Goal: Task Accomplishment & Management: Complete application form

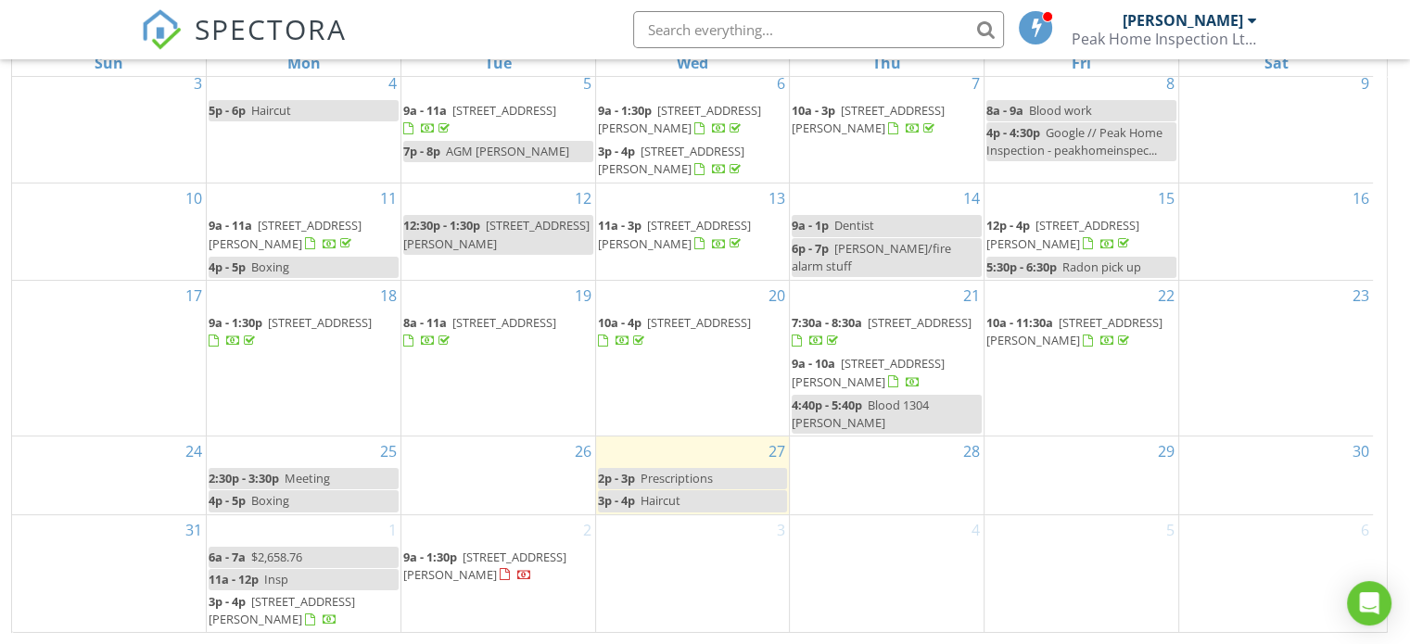
click at [340, 575] on link "11a - 12p Insp" at bounding box center [304, 579] width 190 height 21
click at [333, 575] on link "11a - 12p Insp" at bounding box center [304, 579] width 190 height 21
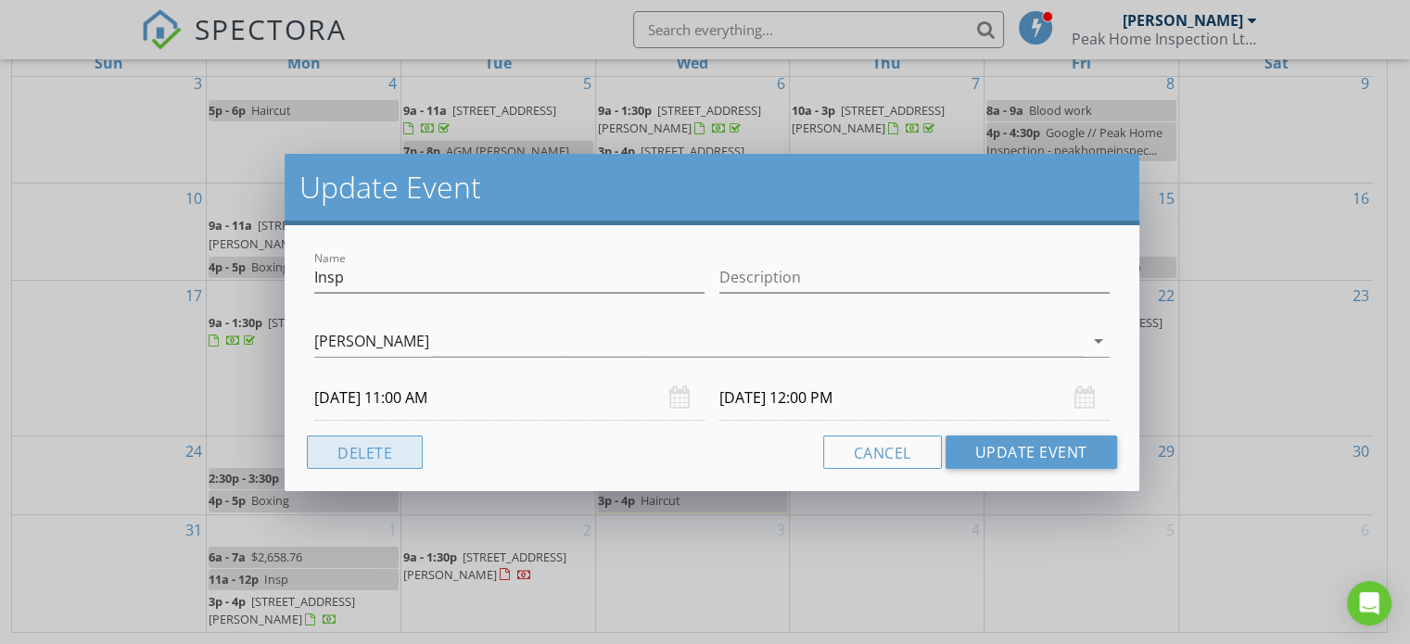
click at [338, 438] on button "Delete" at bounding box center [365, 452] width 116 height 33
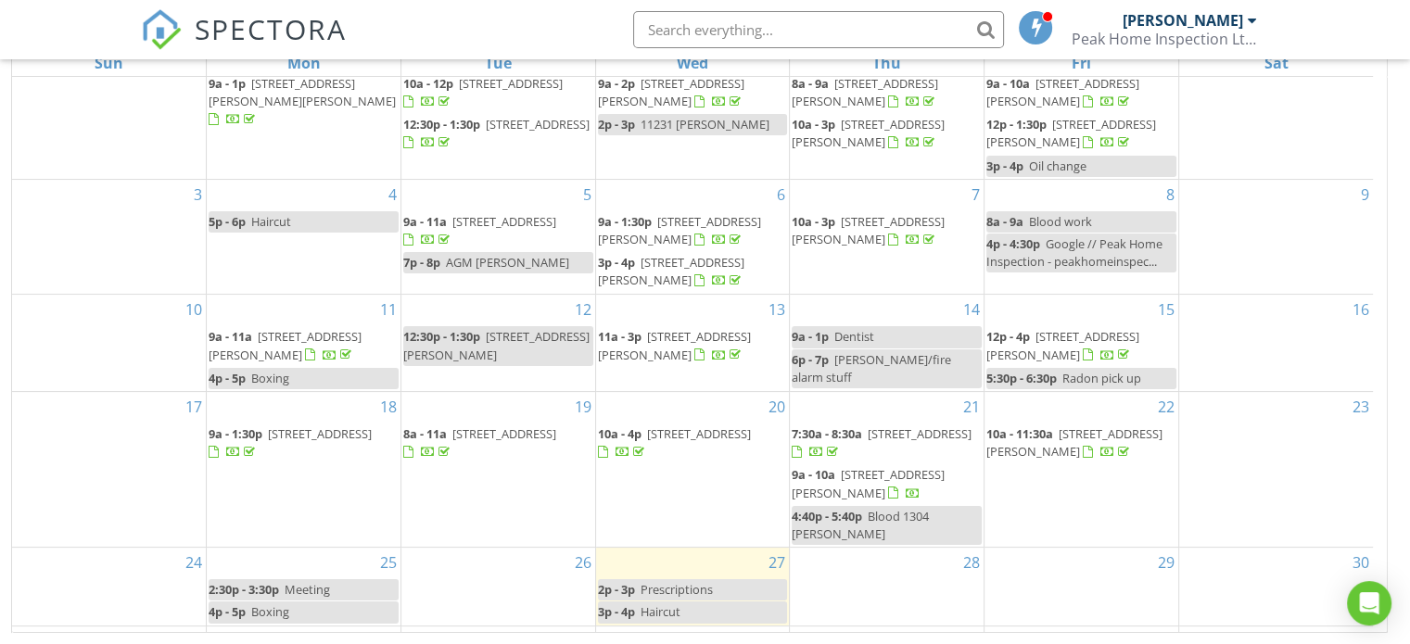
scroll to position [125, 0]
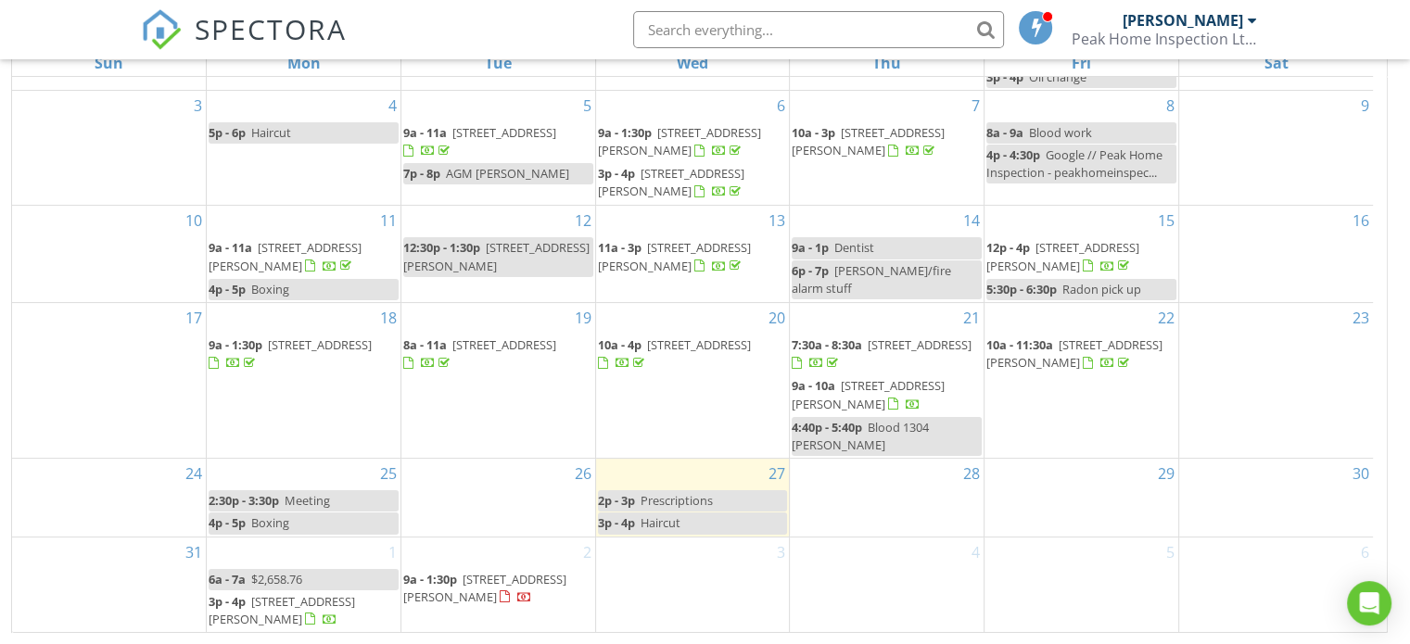
click at [335, 555] on div "1 6a - 7a $2,658.76 3p - 4p 6354 Topham Pl, Peachland V0H 1X7" at bounding box center [304, 585] width 194 height 96
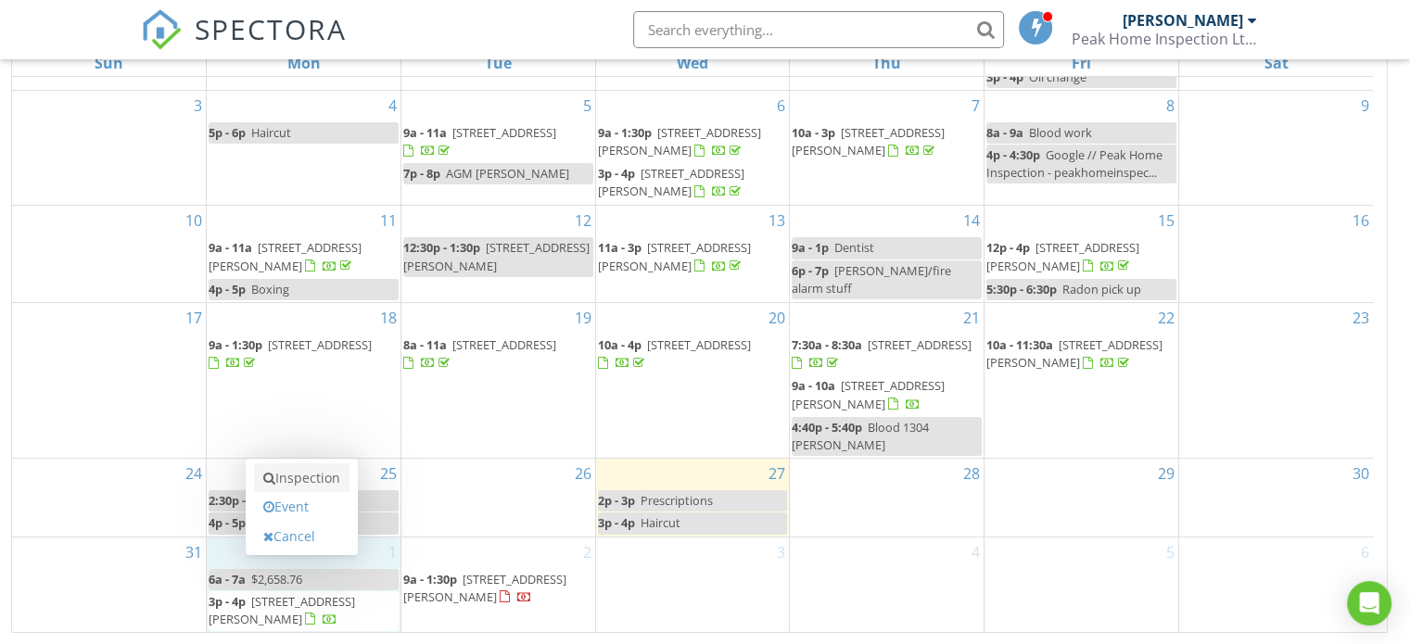
click at [326, 474] on link "Inspection" at bounding box center [301, 478] width 95 height 30
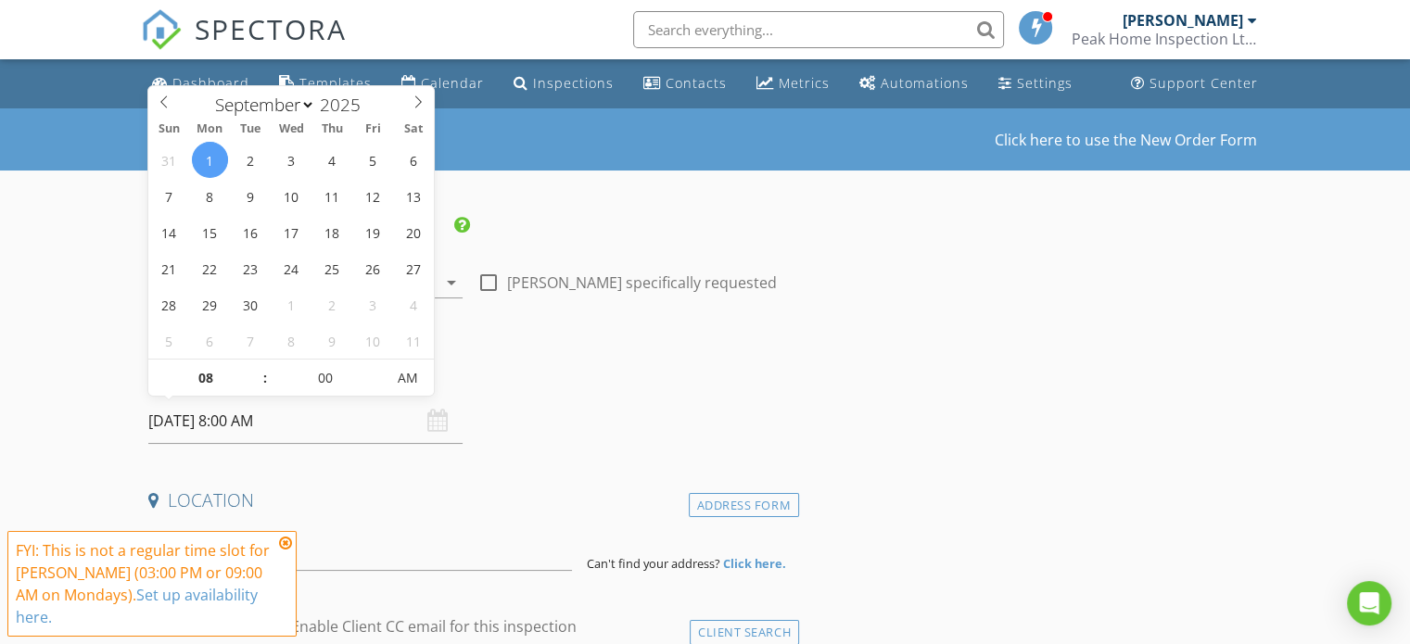
click at [322, 427] on input "09/01/2025 8:00 AM" at bounding box center [305, 420] width 314 height 45
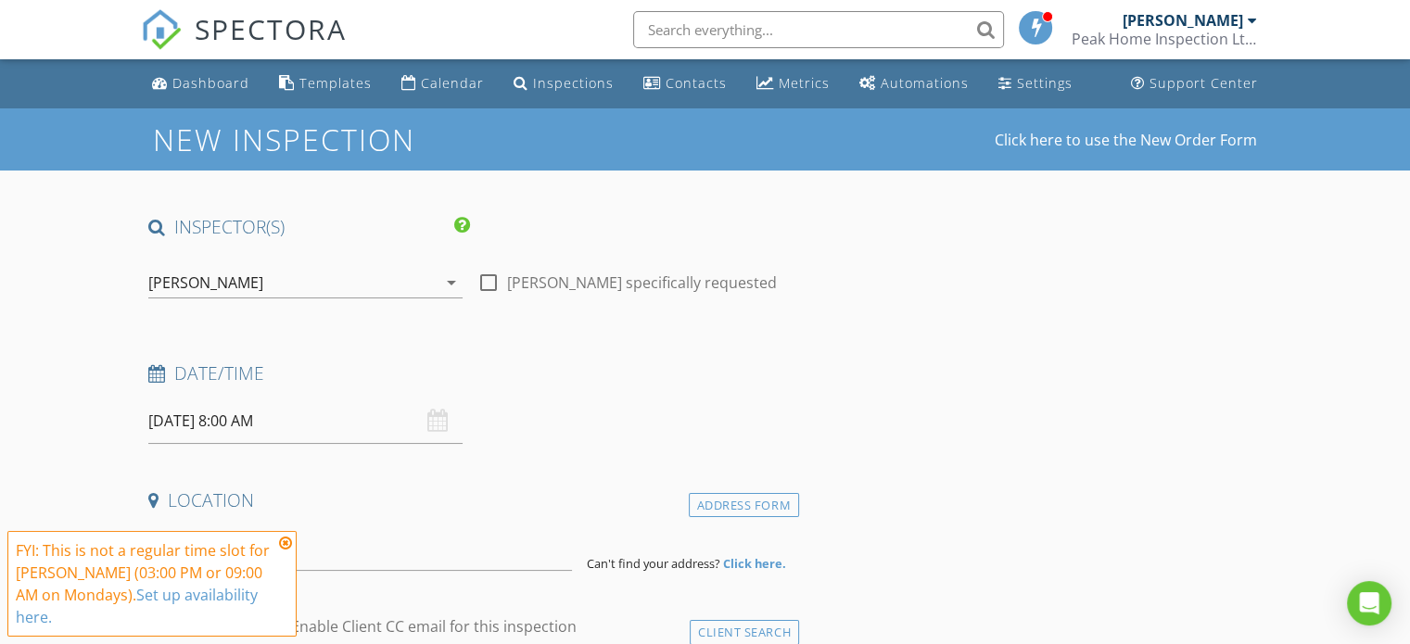
click at [288, 550] on icon at bounding box center [285, 543] width 13 height 15
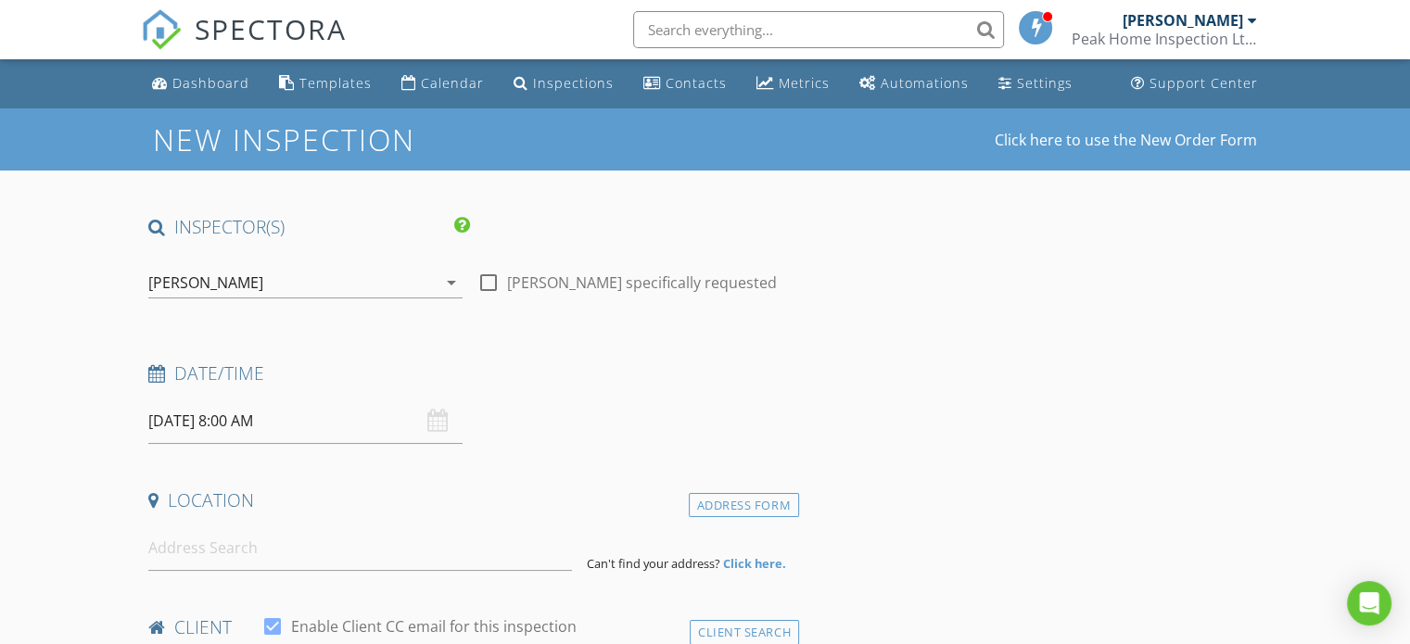
click at [306, 410] on input "09/01/2025 8:00 AM" at bounding box center [305, 420] width 314 height 45
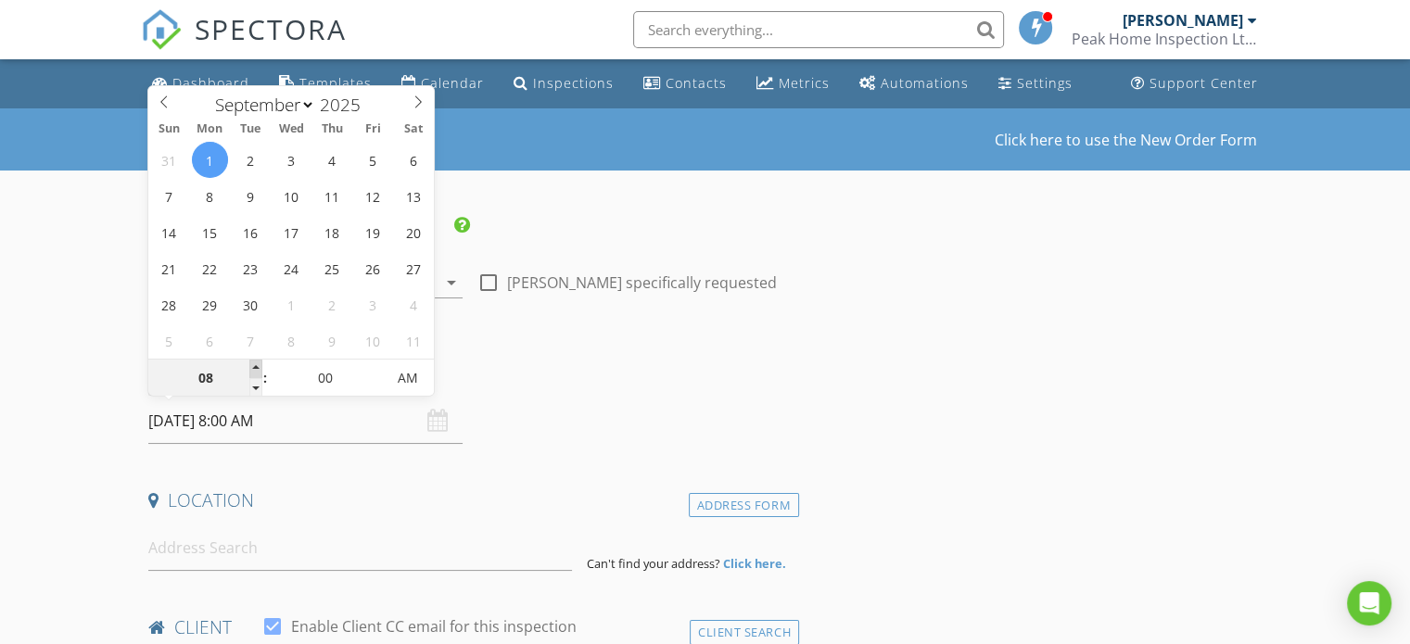
type input "09"
type input "09/01/2025 9:00 AM"
click at [259, 369] on span at bounding box center [255, 369] width 13 height 19
type input "10"
type input "09/01/2025 10:00 AM"
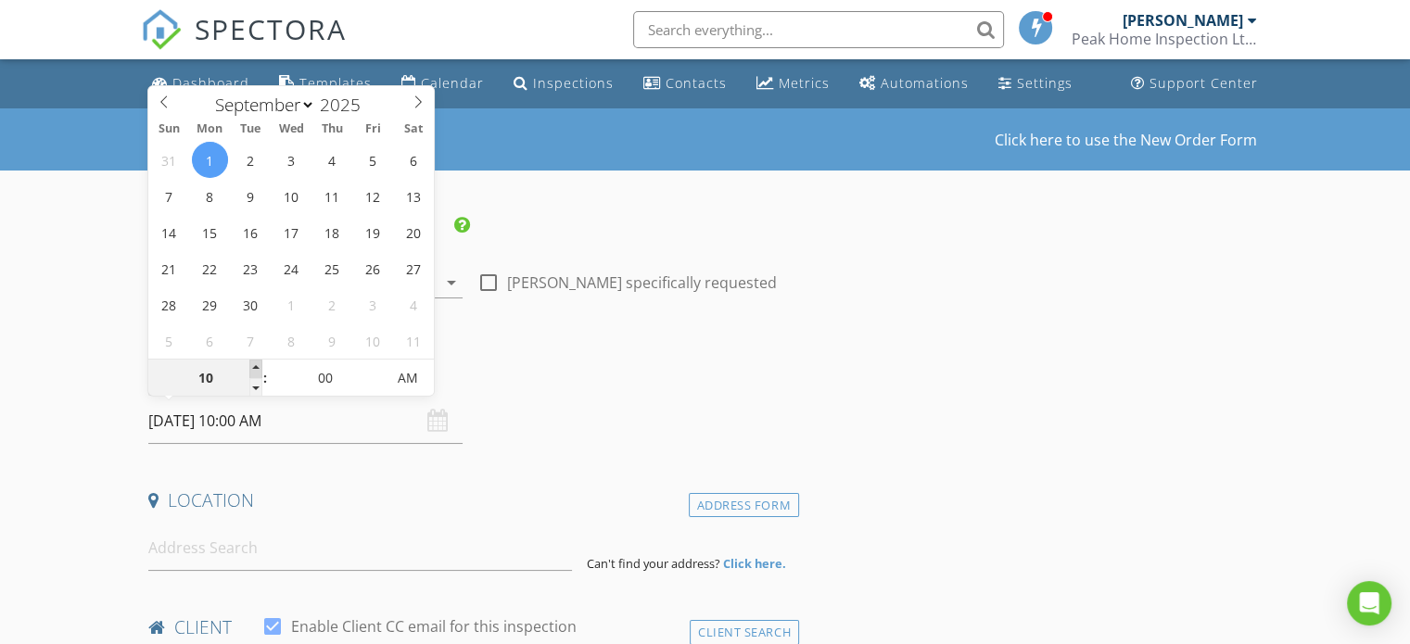
click at [259, 367] on span at bounding box center [255, 369] width 13 height 19
type input "11"
type input "09/01/2025 11:00 AM"
click at [259, 367] on span at bounding box center [255, 369] width 13 height 19
click at [663, 403] on div "Date/Time 09/01/2025 11:00 AM" at bounding box center [470, 402] width 658 height 82
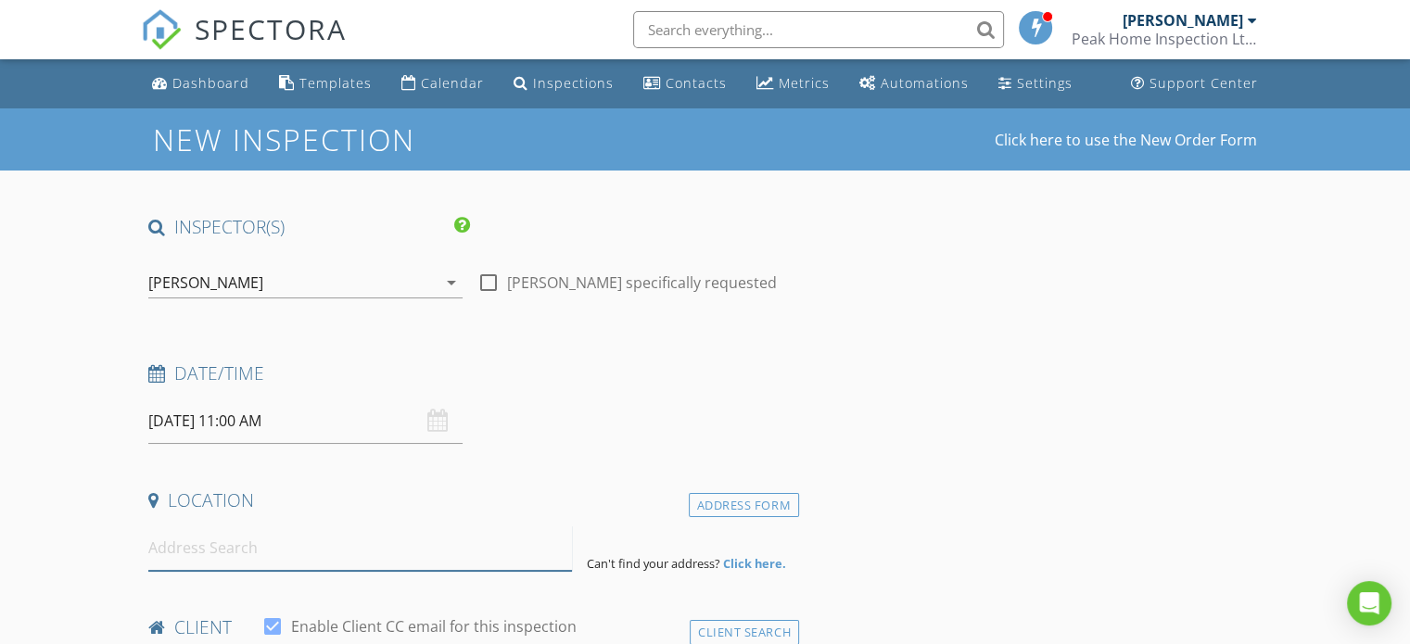
click at [404, 542] on input at bounding box center [360, 547] width 424 height 45
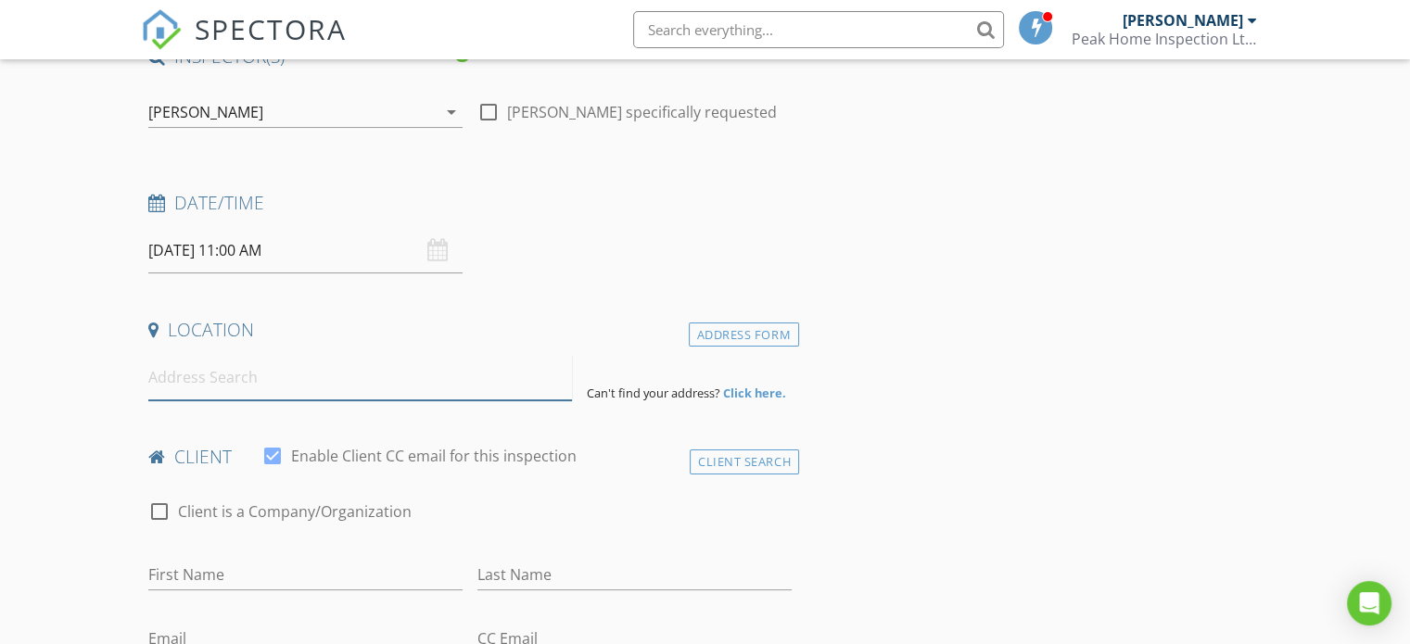
scroll to position [278, 0]
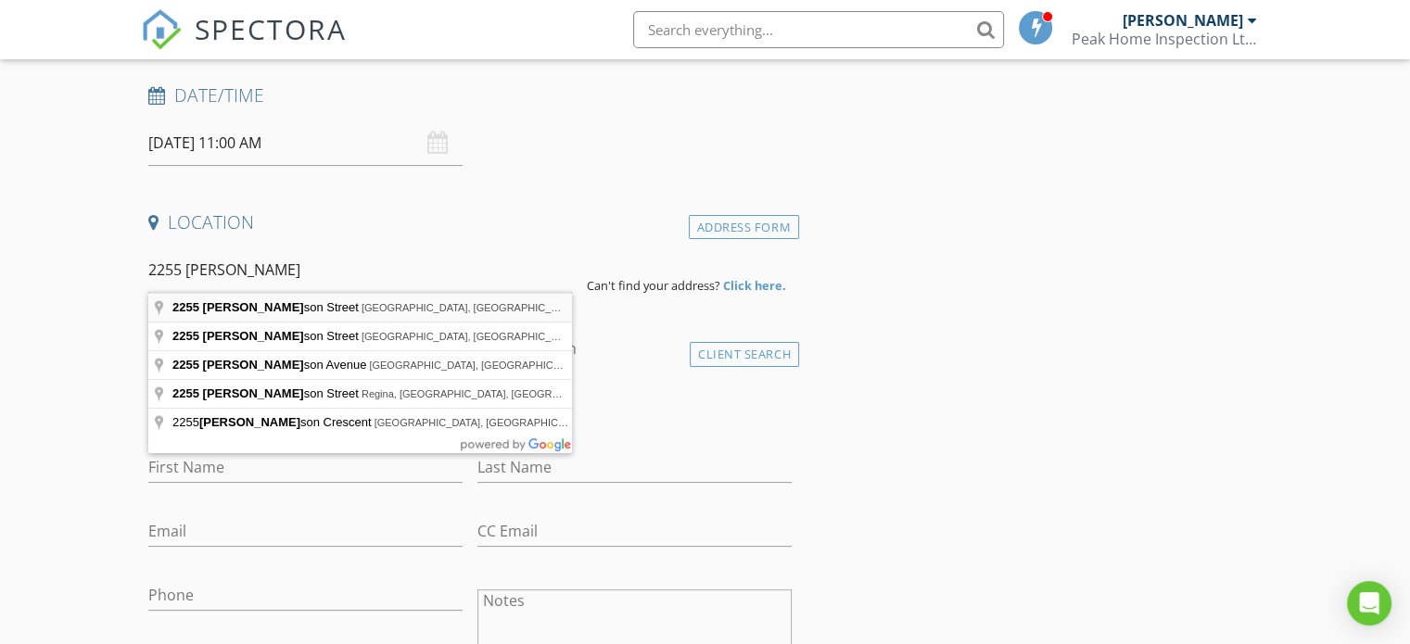
type input "2255 Atkinson Street, Penticton, BC, Canada"
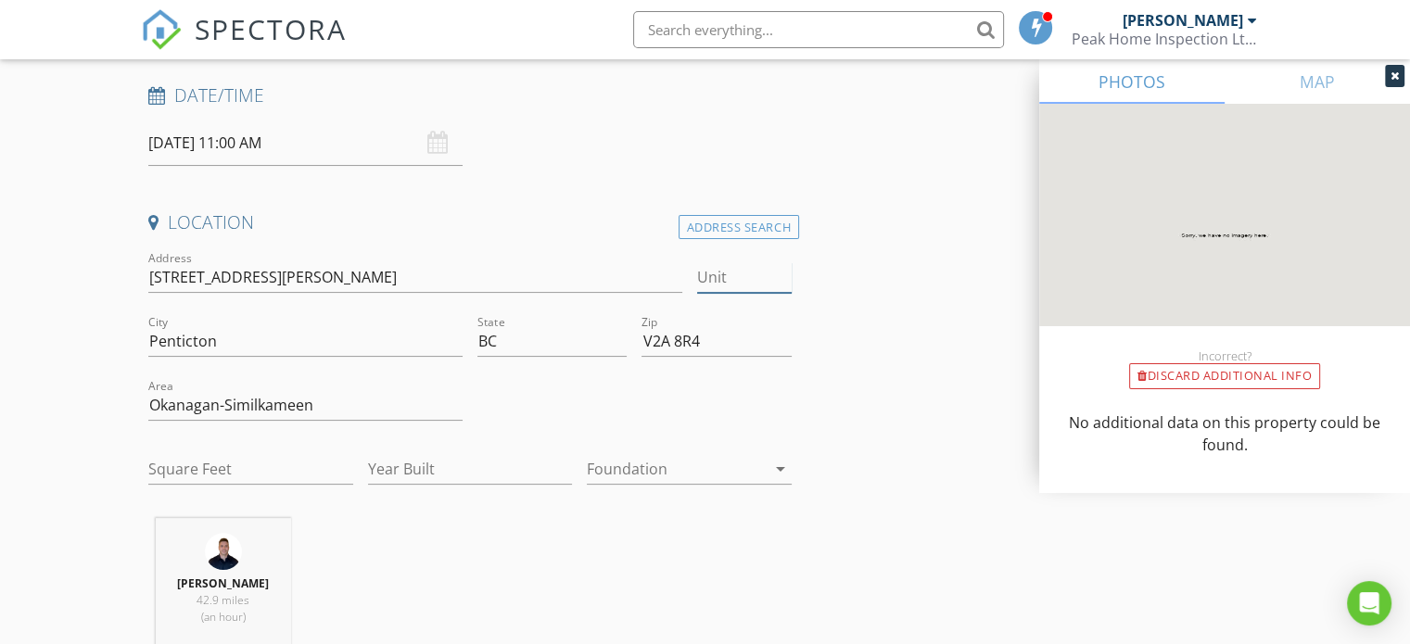
click at [711, 277] on input "Unit" at bounding box center [744, 277] width 95 height 31
type input "507"
click at [281, 462] on input "Square Feet" at bounding box center [250, 469] width 205 height 31
type input "1335"
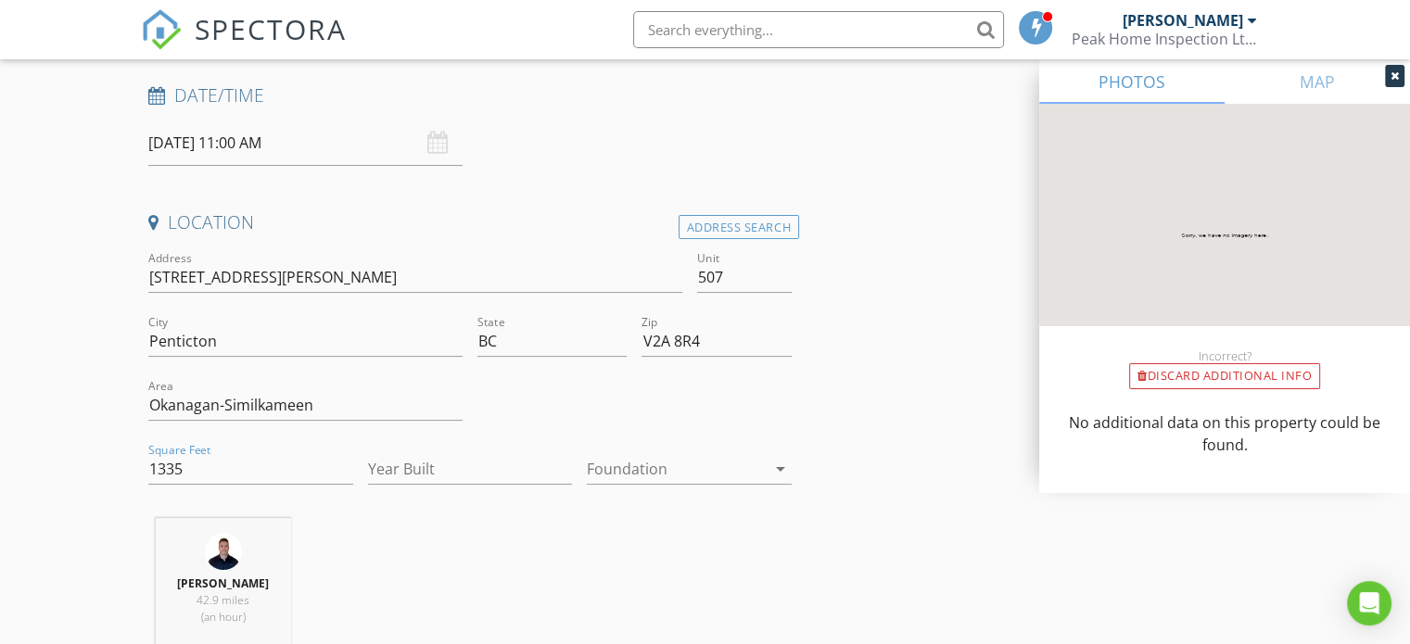
click at [465, 492] on div at bounding box center [470, 497] width 205 height 11
click at [467, 466] on input "Year Built" at bounding box center [470, 469] width 205 height 31
type input "2003"
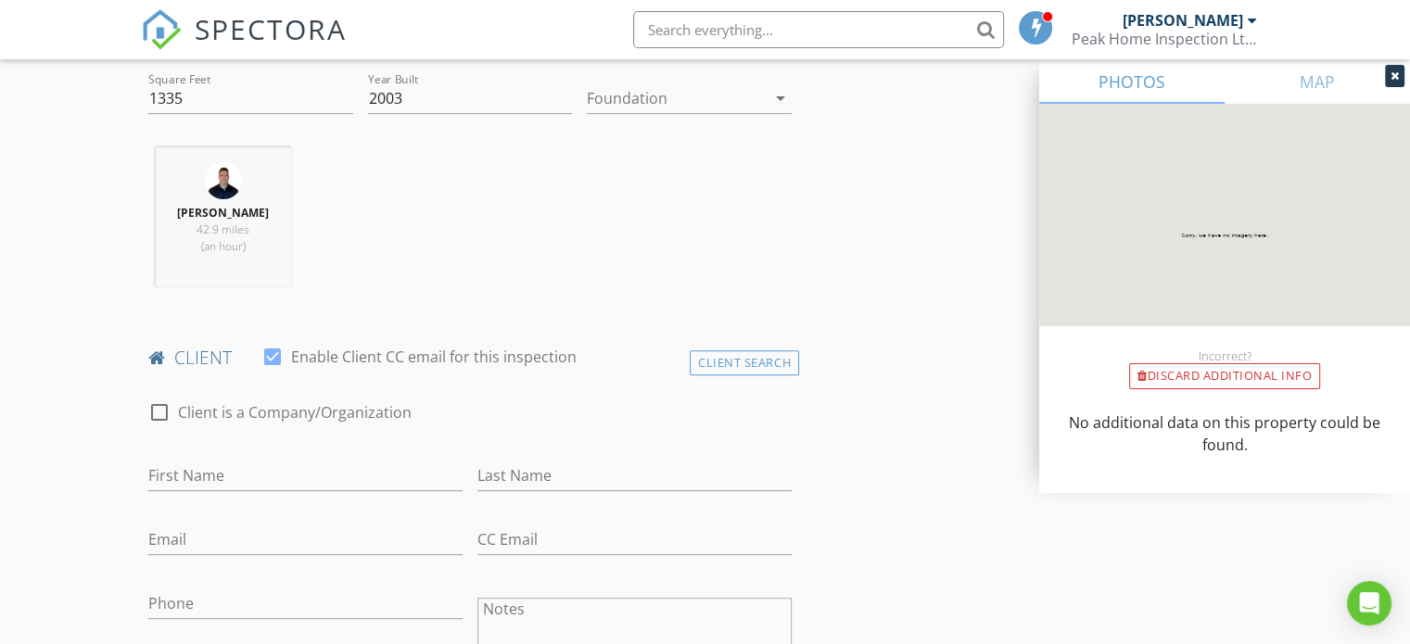
scroll to position [834, 0]
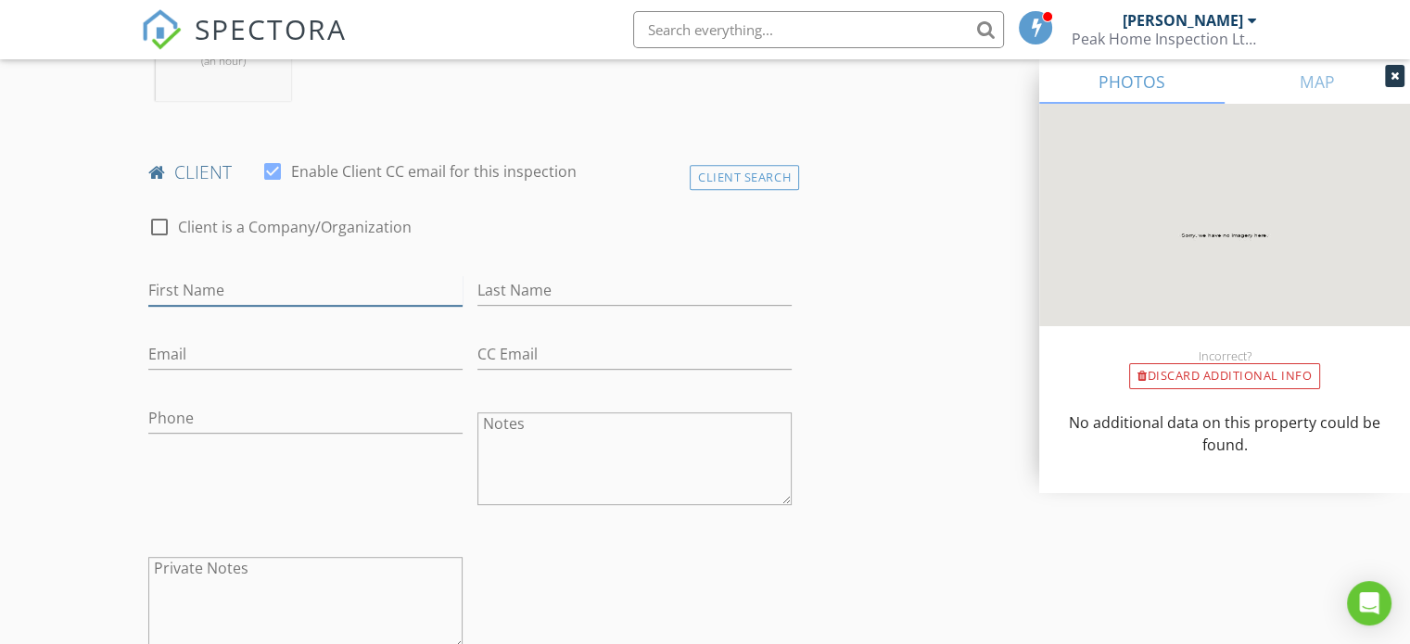
click at [299, 288] on input "First Name" at bounding box center [305, 290] width 314 height 31
click at [259, 290] on input "Dn" at bounding box center [305, 290] width 314 height 31
type input "Don"
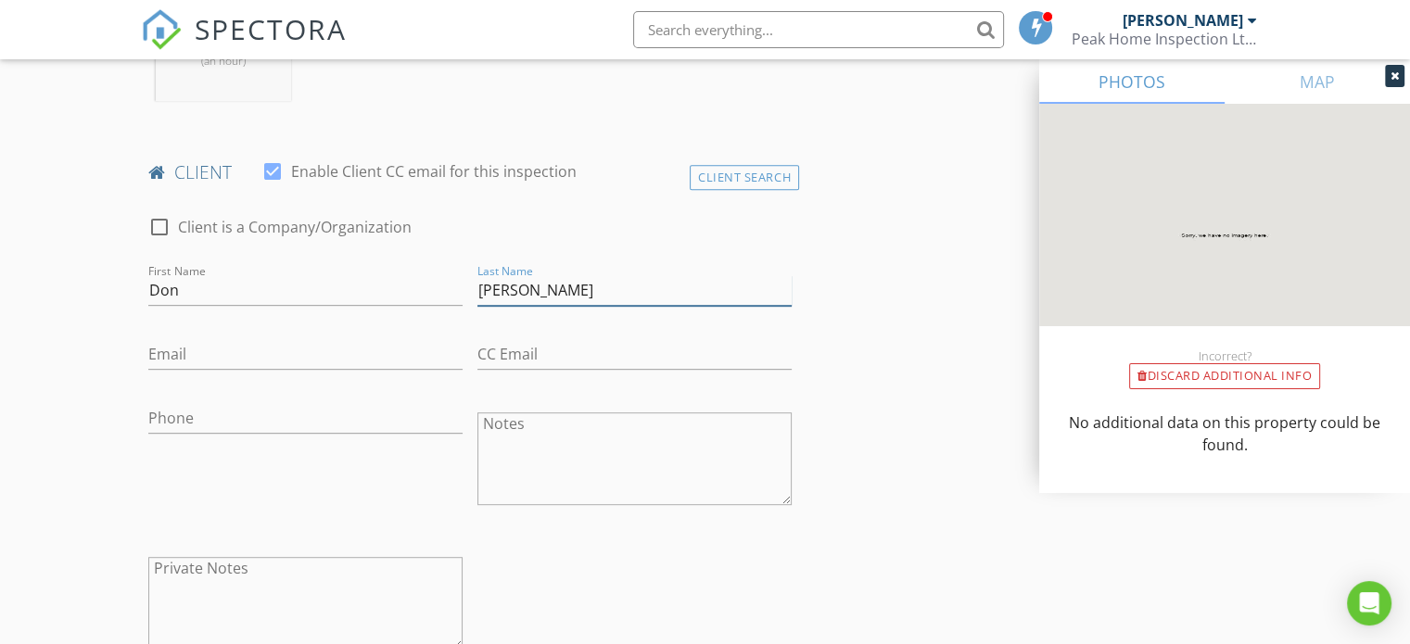
type input "Lerch"
drag, startPoint x: 194, startPoint y: 368, endPoint x: 202, endPoint y: 336, distance: 32.6
click at [194, 368] on input "Email" at bounding box center [305, 354] width 314 height 31
click at [159, 418] on input "Phone" at bounding box center [305, 423] width 314 height 31
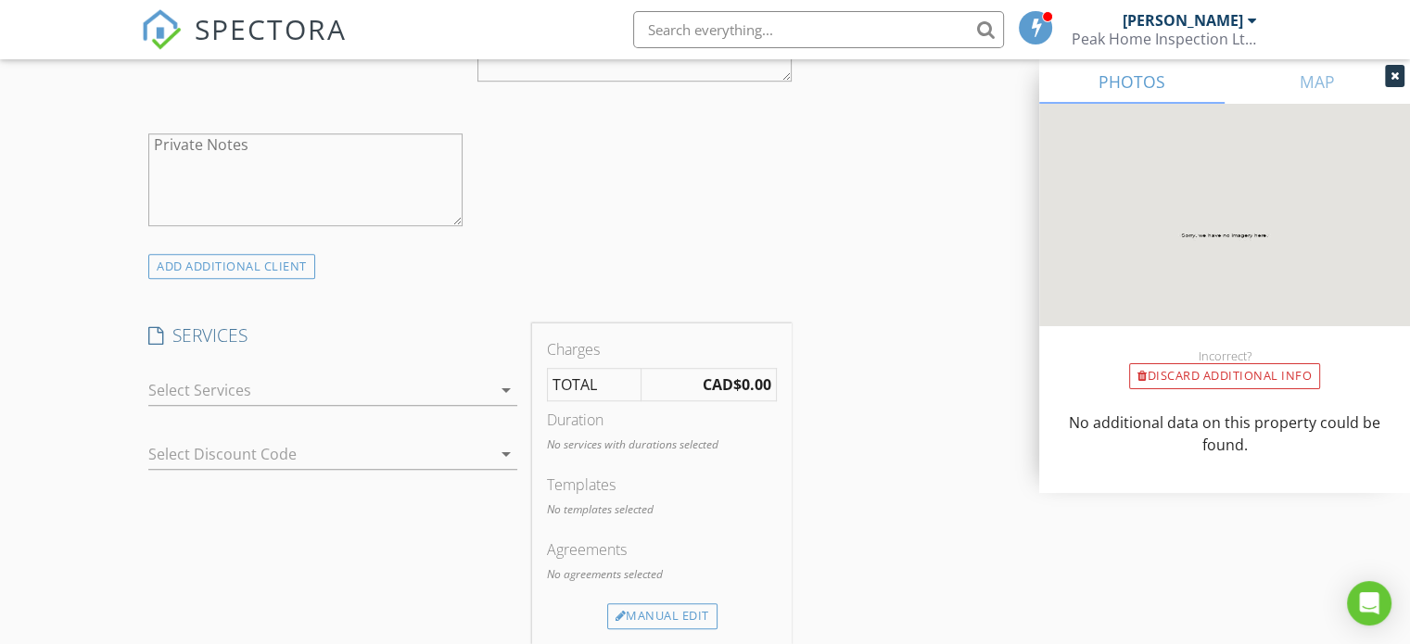
scroll to position [1483, 0]
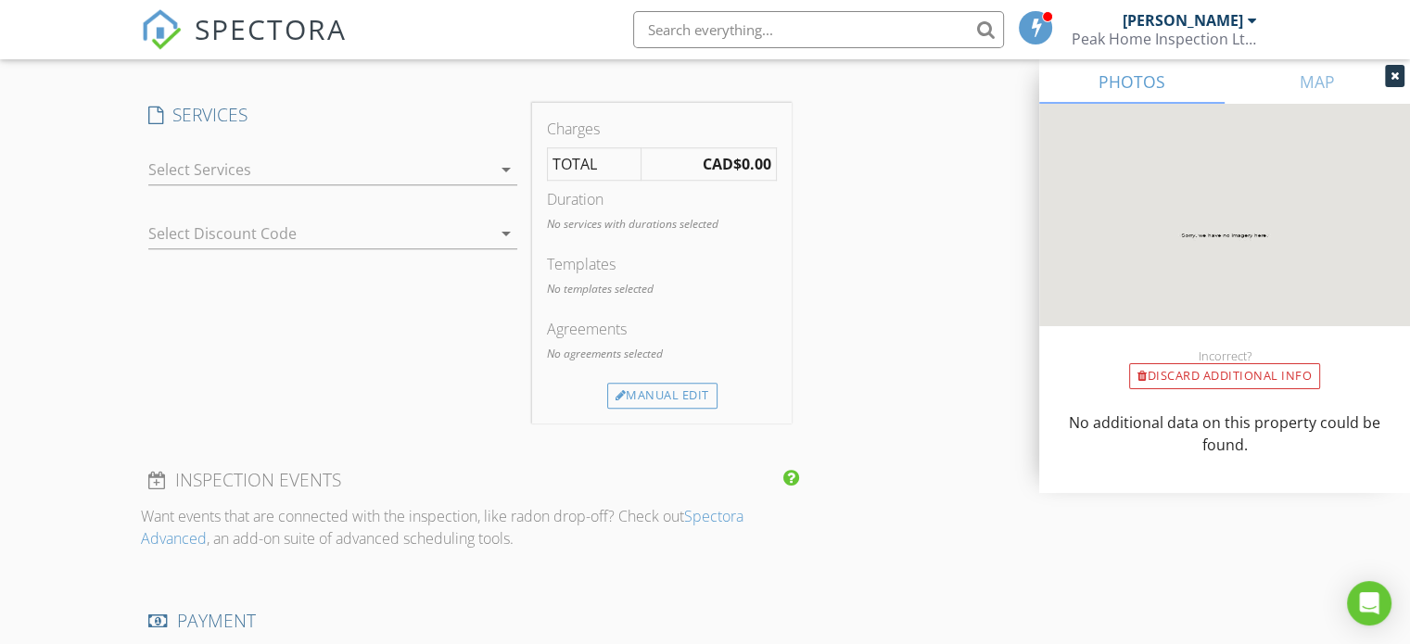
type input "250-809-8851"
click at [336, 150] on div "arrow_drop_down" at bounding box center [332, 174] width 369 height 60
click at [356, 164] on div at bounding box center [319, 170] width 343 height 30
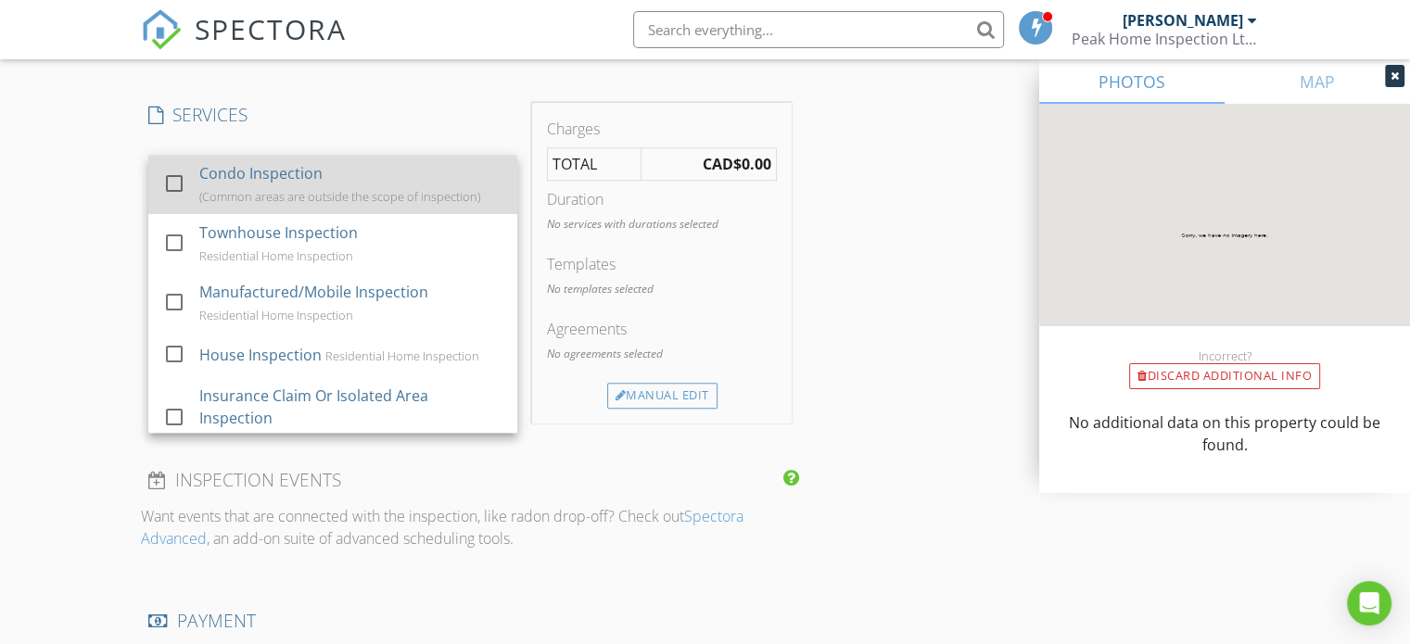
click at [308, 194] on div "(Common areas are outside the scope of inspection)" at bounding box center [339, 196] width 281 height 15
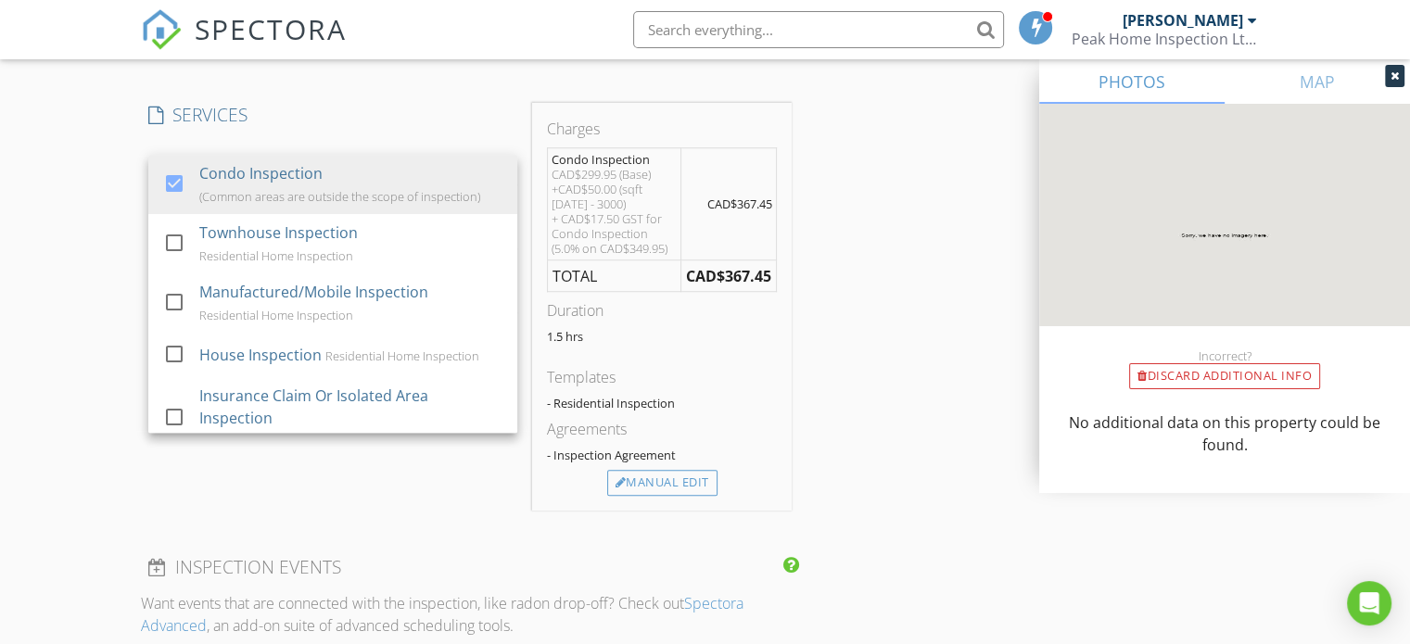
click at [935, 173] on div "INSPECTOR(S) check_box Ben Hall PRIMARY Ben Hall arrow_drop_down check_box_outl…" at bounding box center [705, 361] width 1128 height 3258
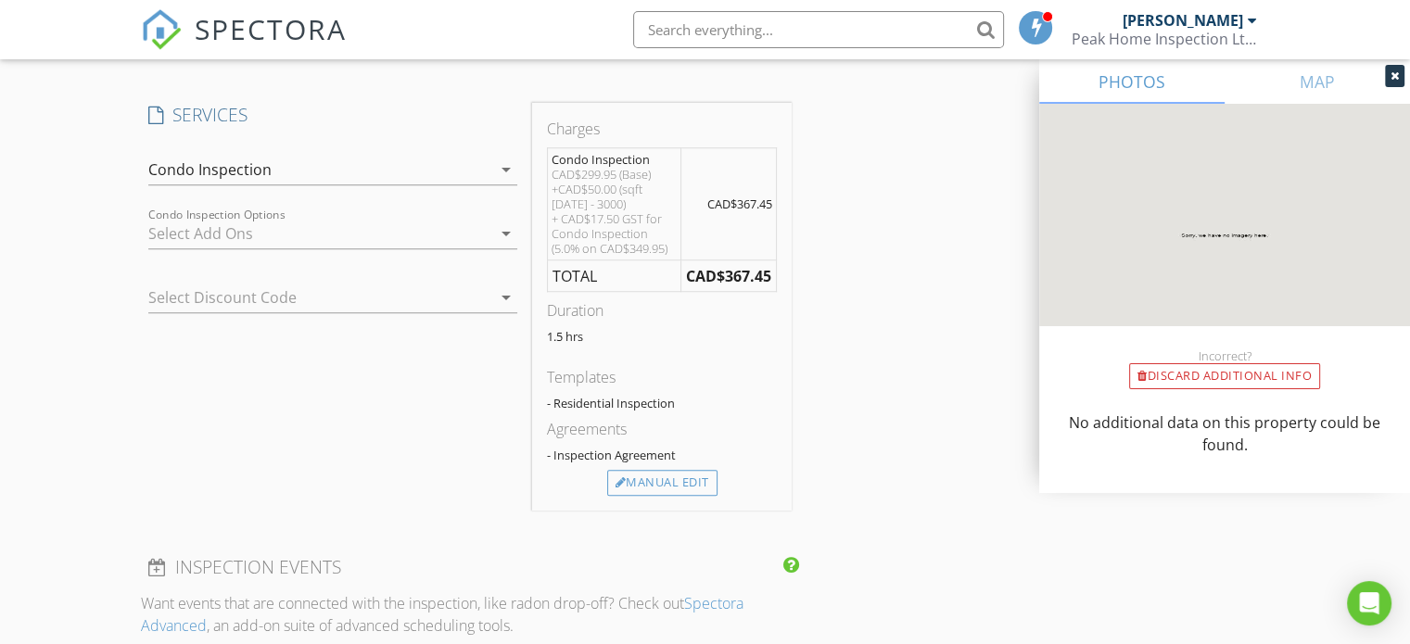
click at [379, 210] on div "check_box_outline_blank Walk-Through (Complimentary) 30 minute walk through at …" at bounding box center [332, 238] width 369 height 60
click at [383, 214] on div "check_box_outline_blank Walk-Through (Complimentary) 30 minute walk through at …" at bounding box center [332, 238] width 369 height 60
click at [385, 223] on div at bounding box center [319, 234] width 343 height 30
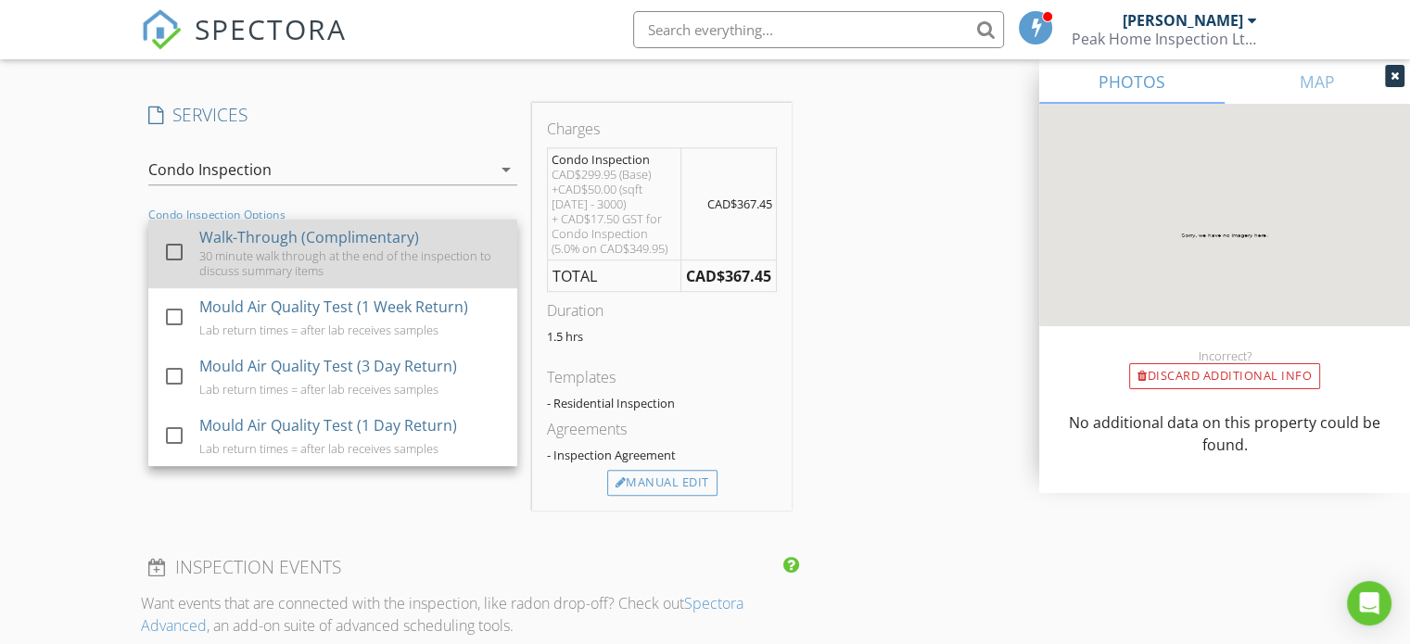
click at [350, 260] on div "30 minute walk through at the end of the inspection to discuss summary items" at bounding box center [351, 263] width 304 height 30
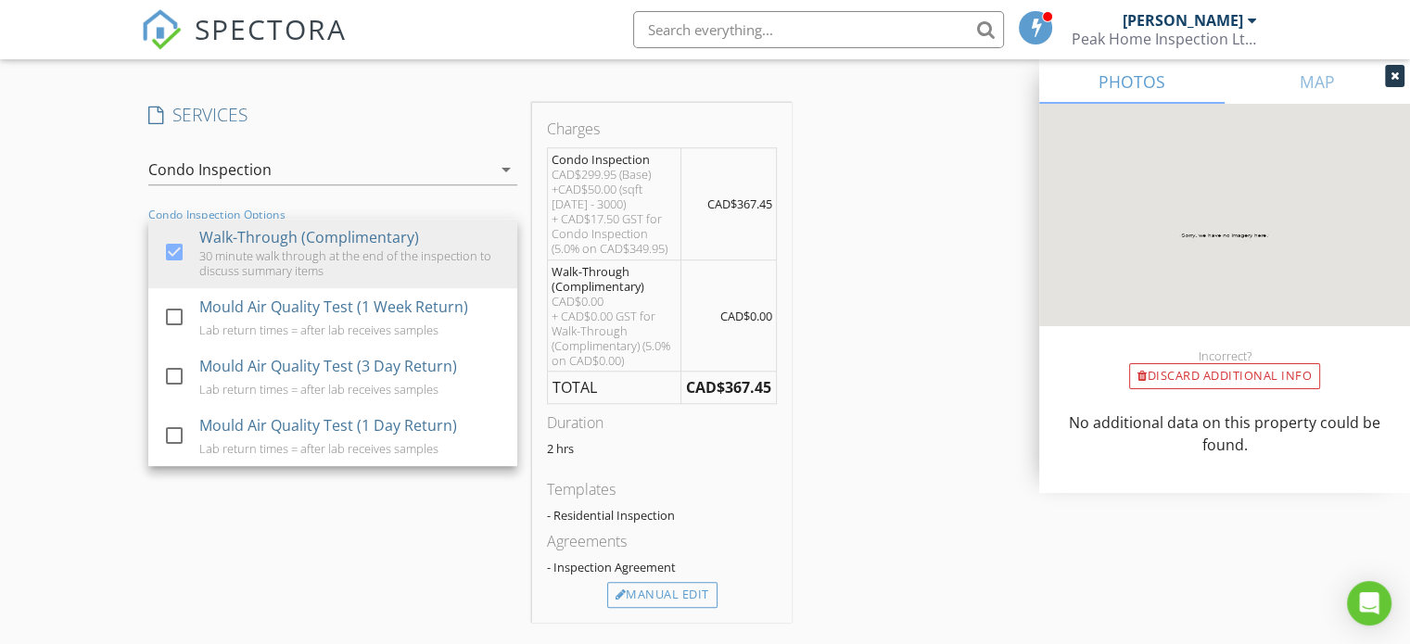
click at [847, 304] on div "INSPECTOR(S) check_box Ben Hall PRIMARY Ben Hall arrow_drop_down check_box_outl…" at bounding box center [705, 417] width 1128 height 3370
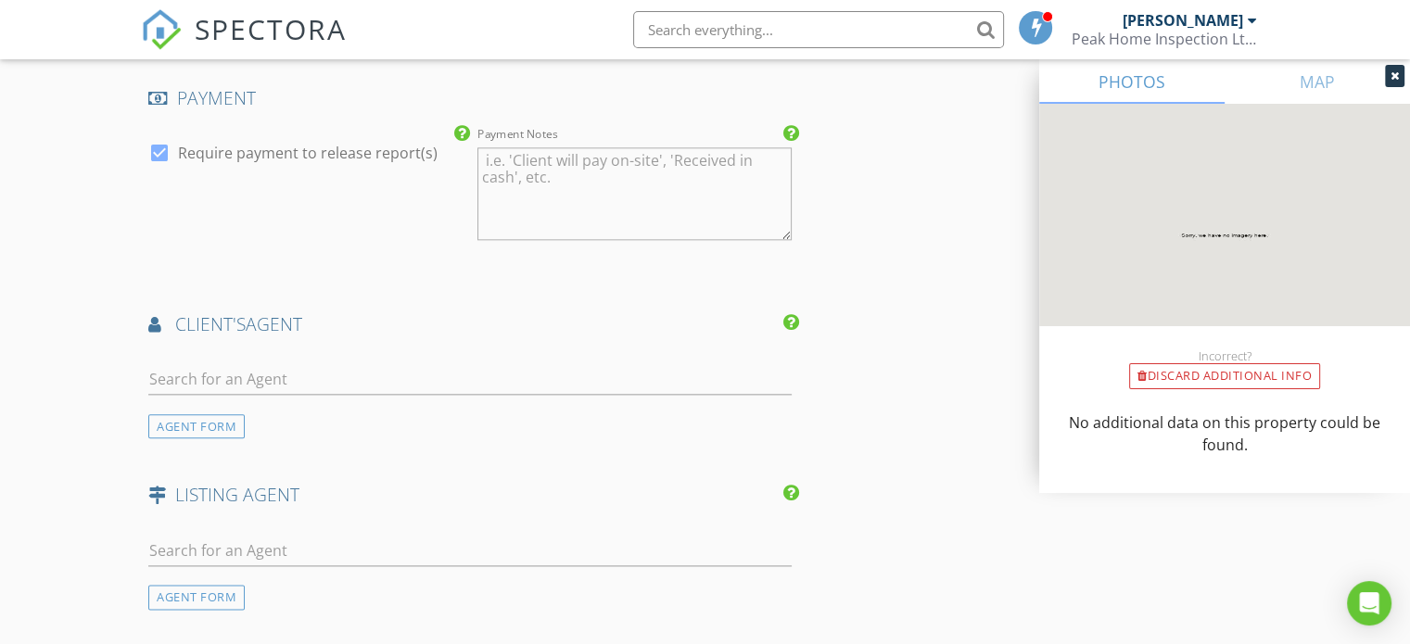
scroll to position [2224, 0]
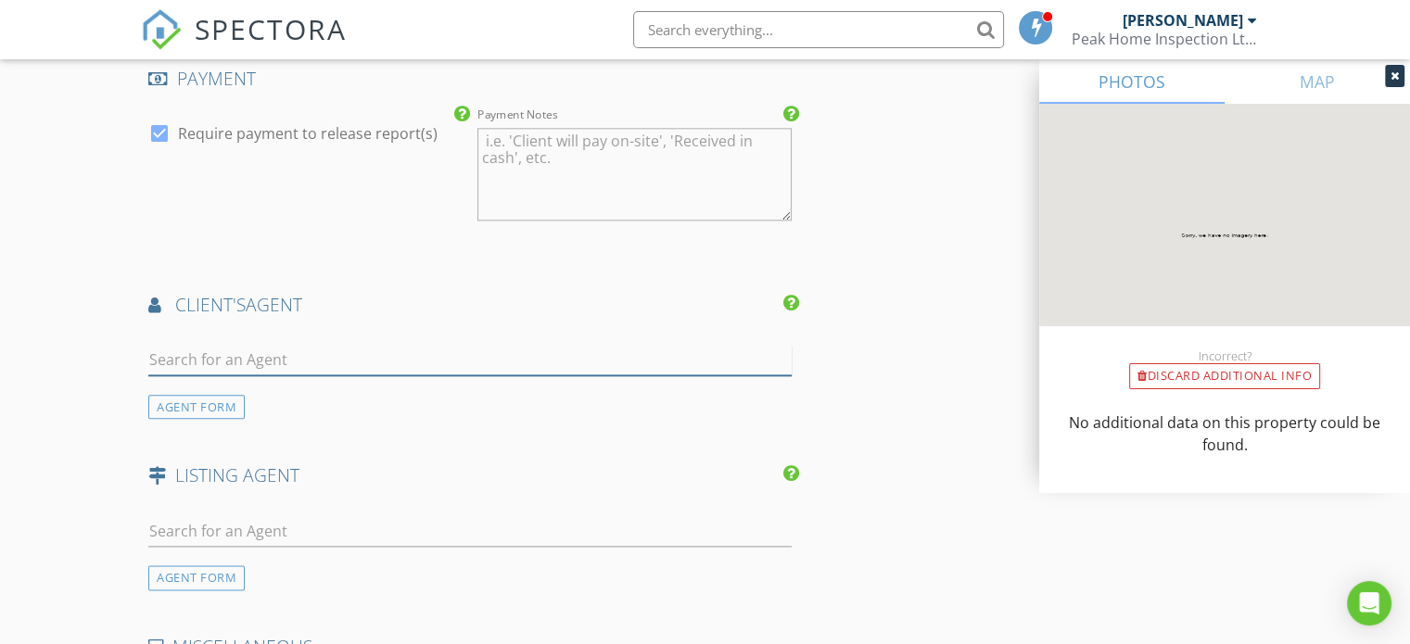
click at [311, 355] on input "text" at bounding box center [469, 360] width 643 height 31
click at [185, 399] on div "AGENT FORM" at bounding box center [196, 407] width 96 height 25
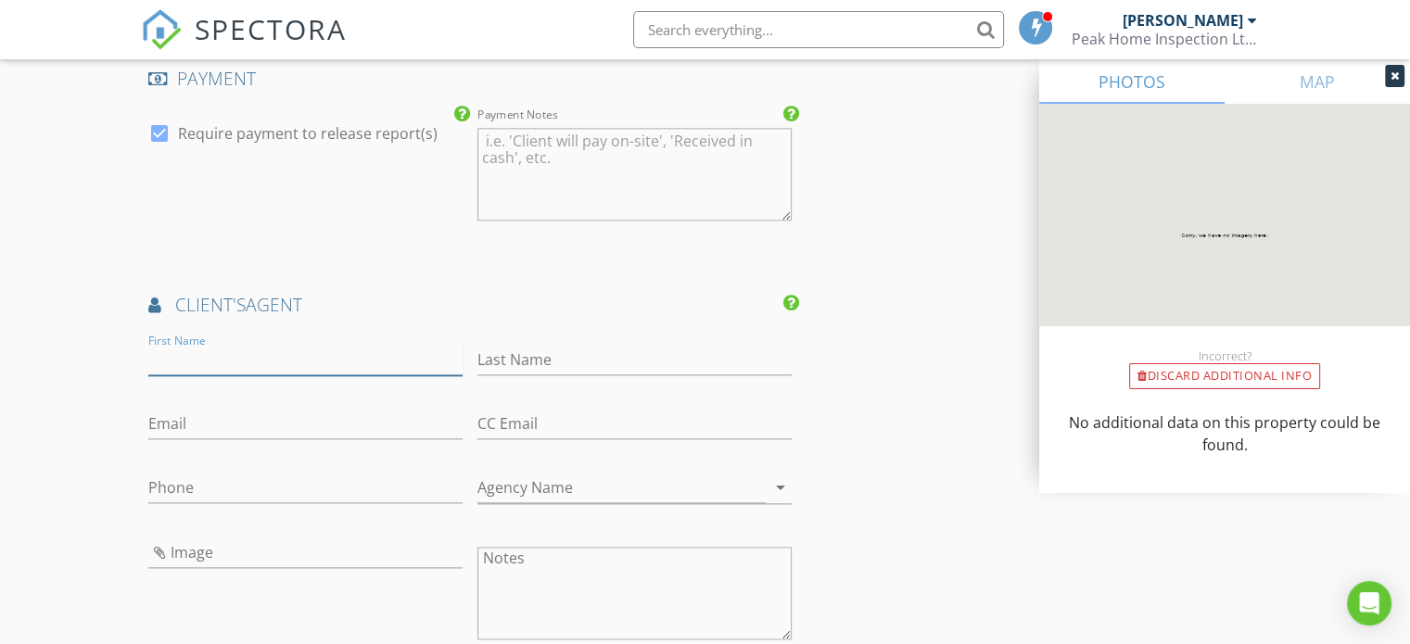
click at [291, 348] on input "First Name" at bounding box center [305, 360] width 314 height 31
type input "Lani"
type input "Rae"
click at [267, 421] on input "Email" at bounding box center [305, 424] width 314 height 31
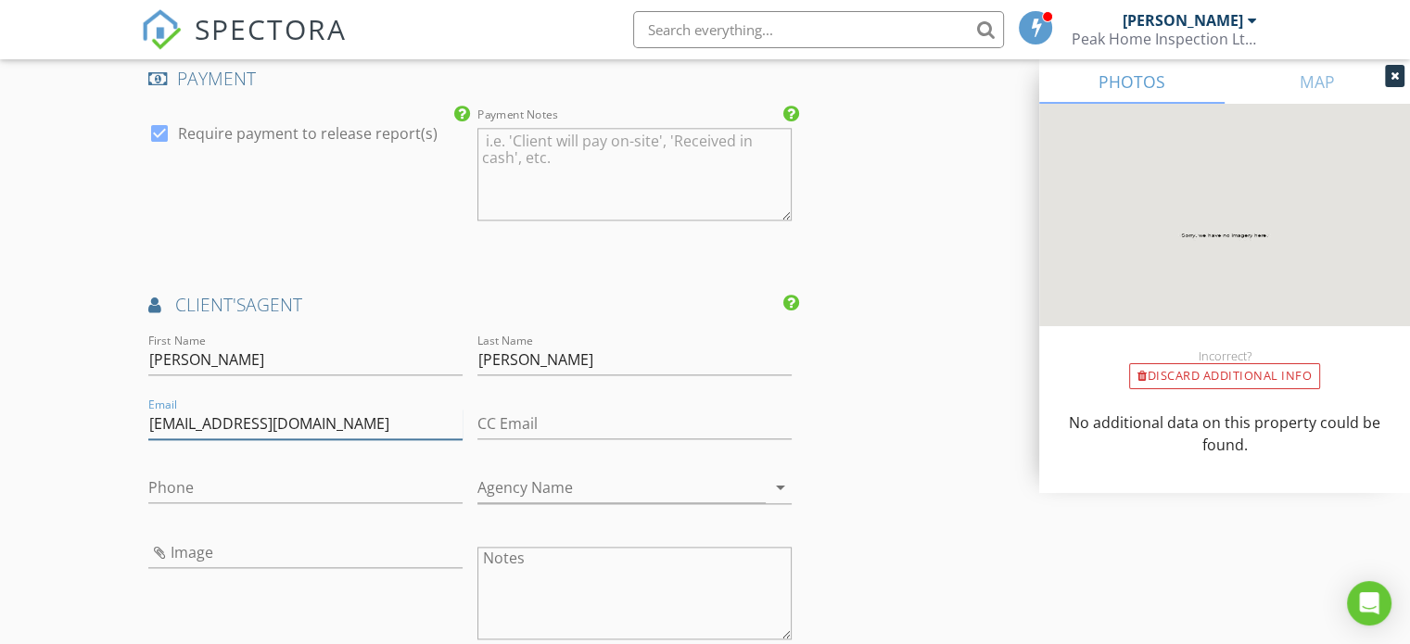
type input "lanirae@listwithlani.com"
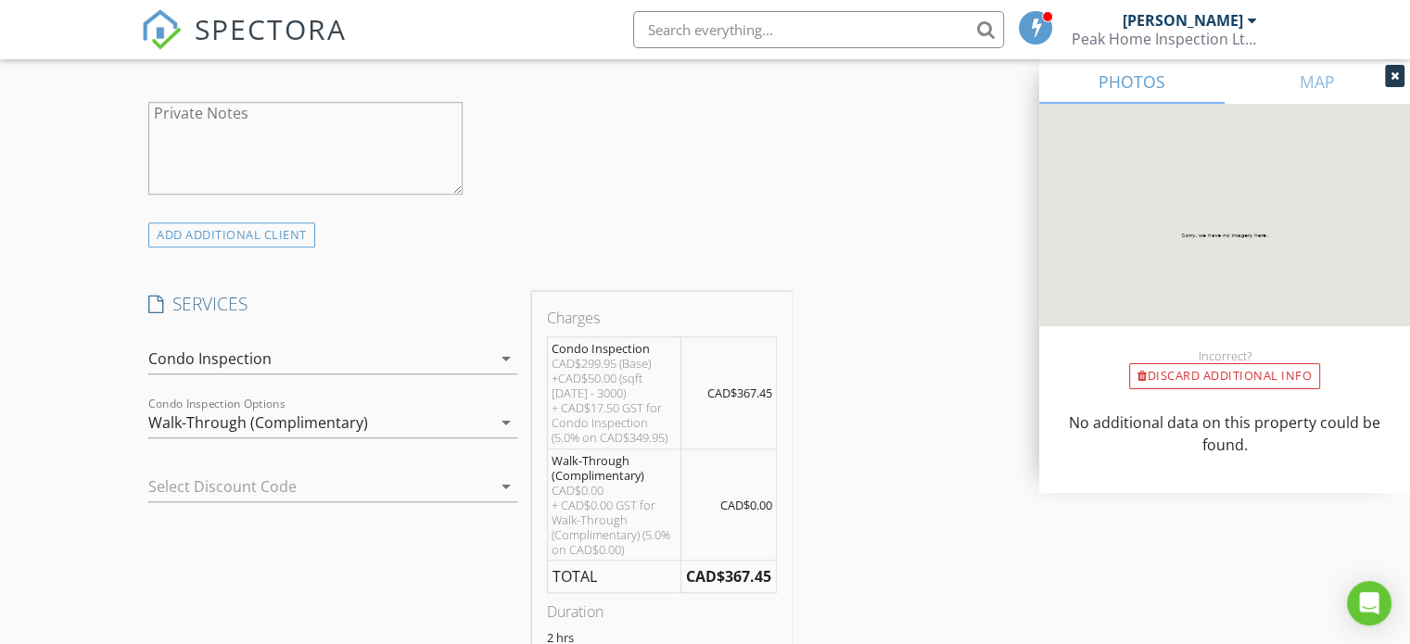
scroll to position [834, 0]
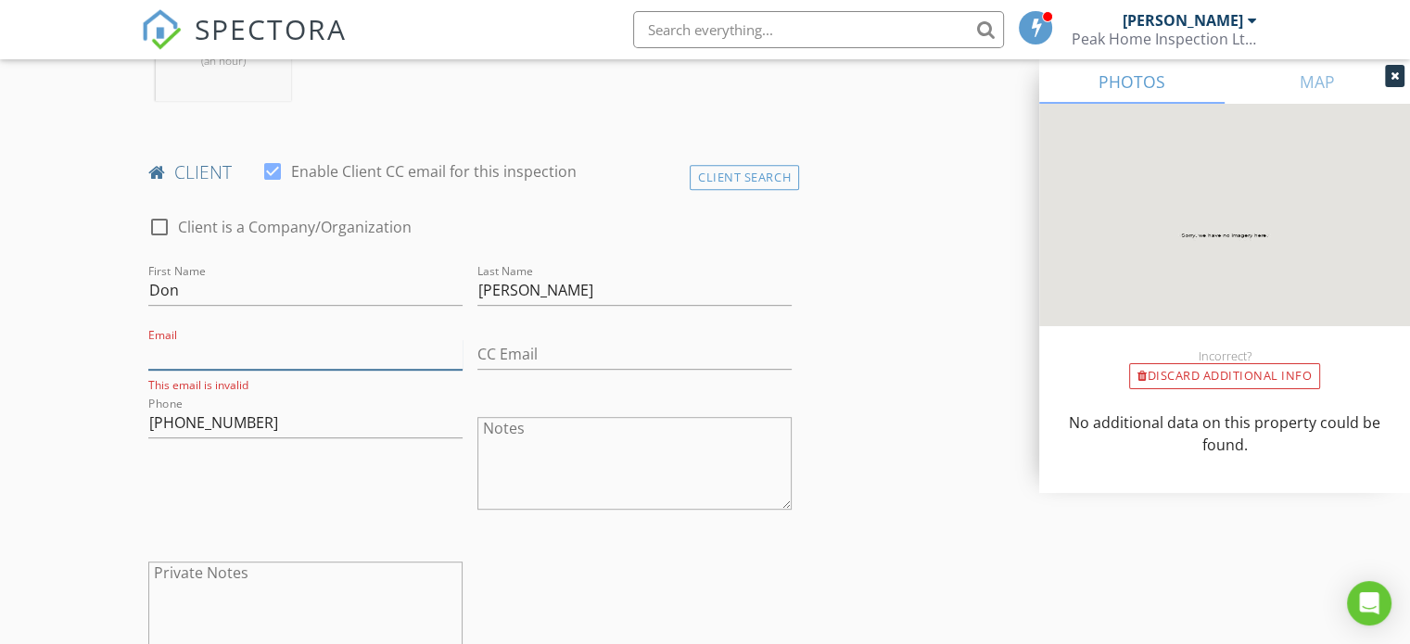
click at [255, 359] on input "Email" at bounding box center [305, 354] width 314 height 31
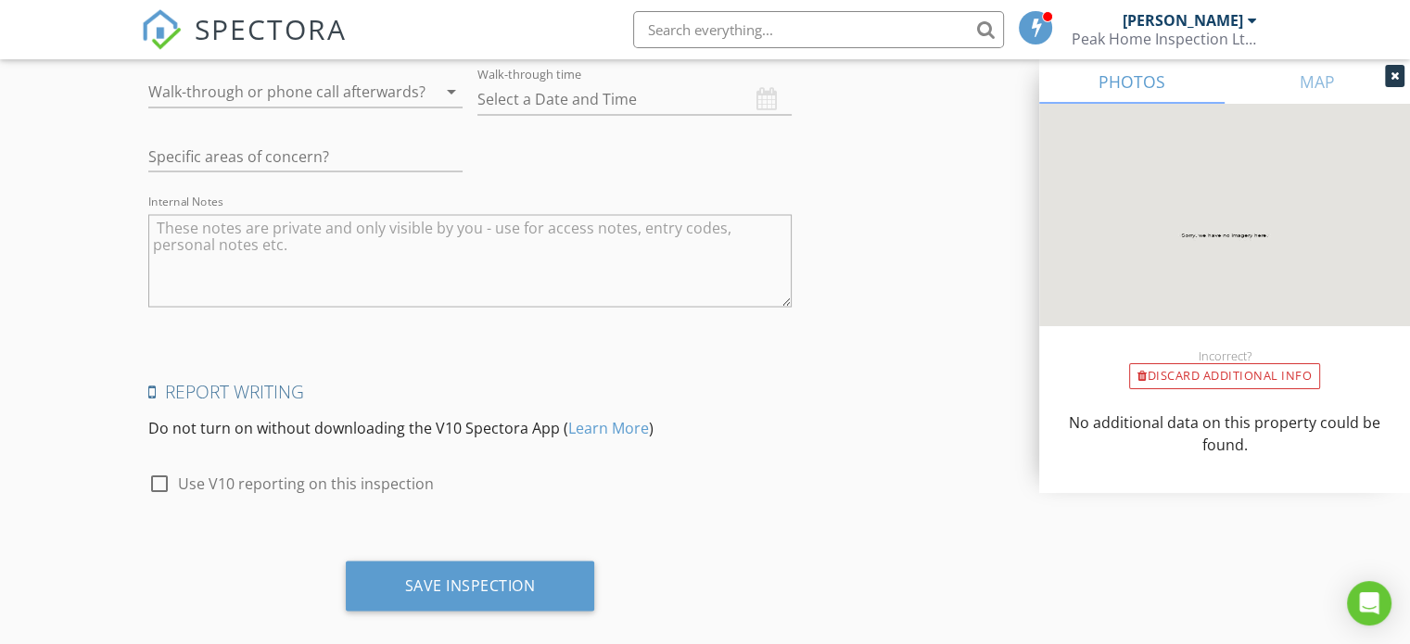
scroll to position [3393, 0]
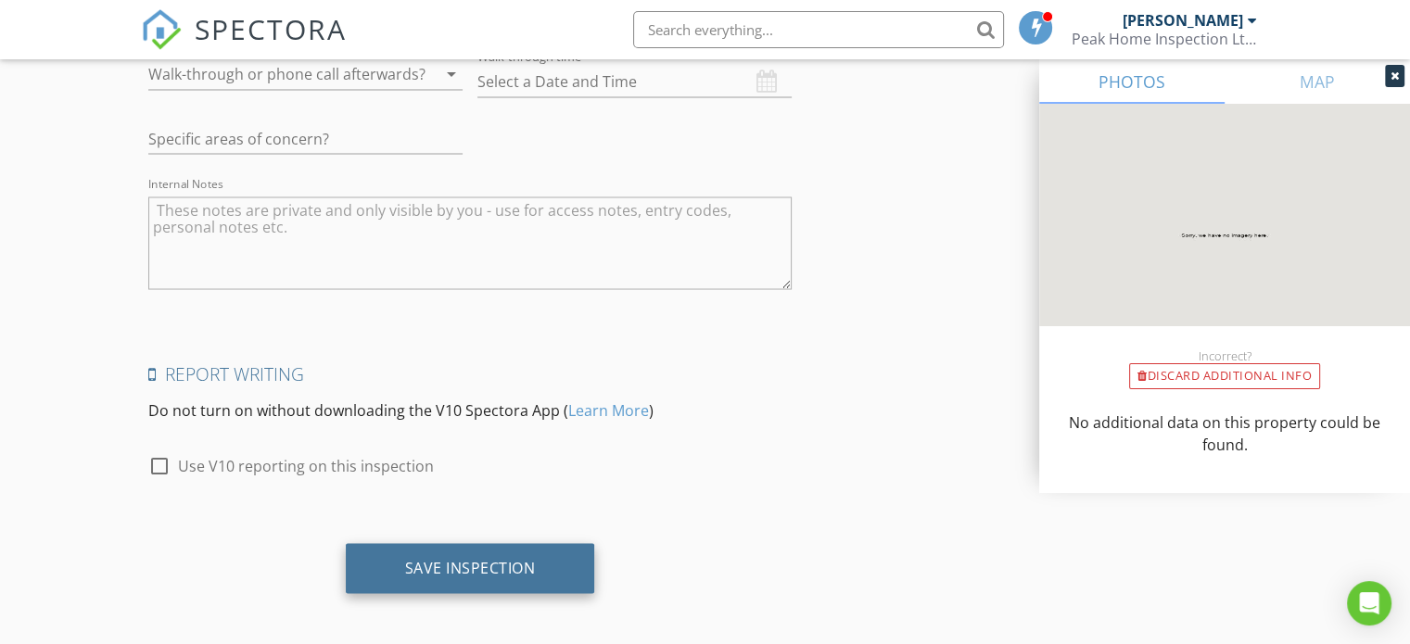
type input "donlerch@shaw.ca"
click at [410, 558] on div "Save Inspection" at bounding box center [470, 567] width 131 height 19
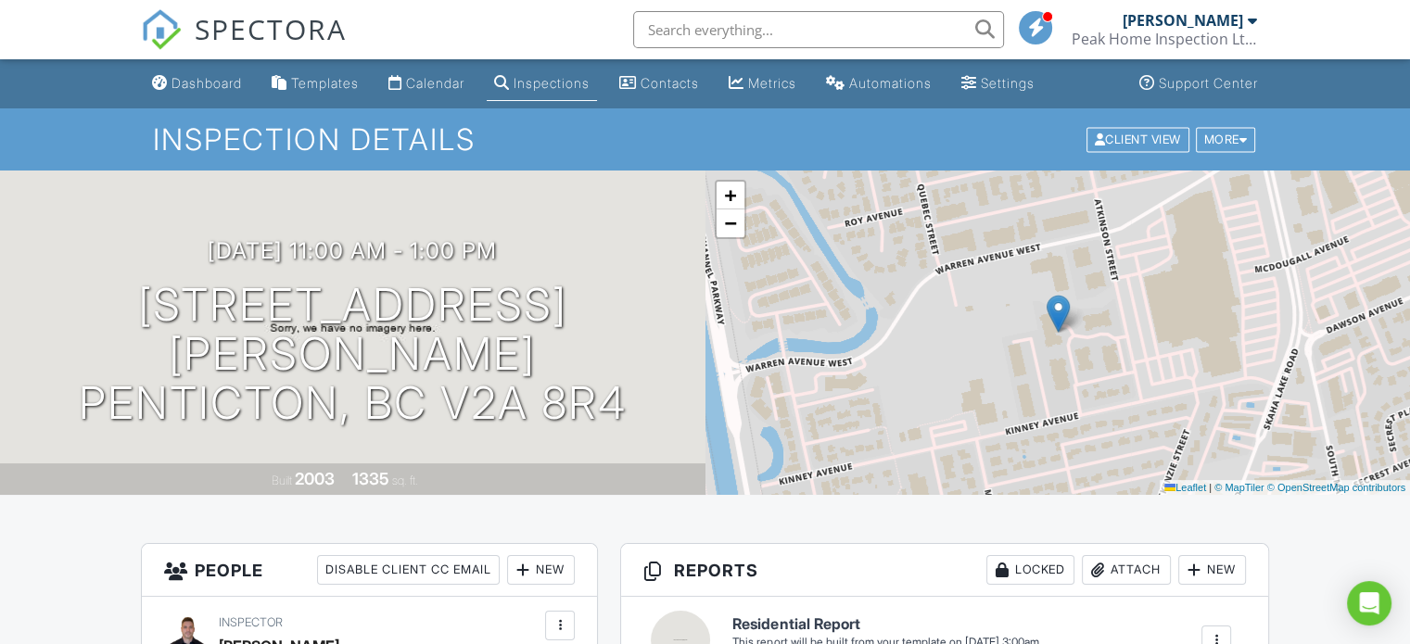
click at [416, 70] on link "Calendar" at bounding box center [426, 84] width 91 height 34
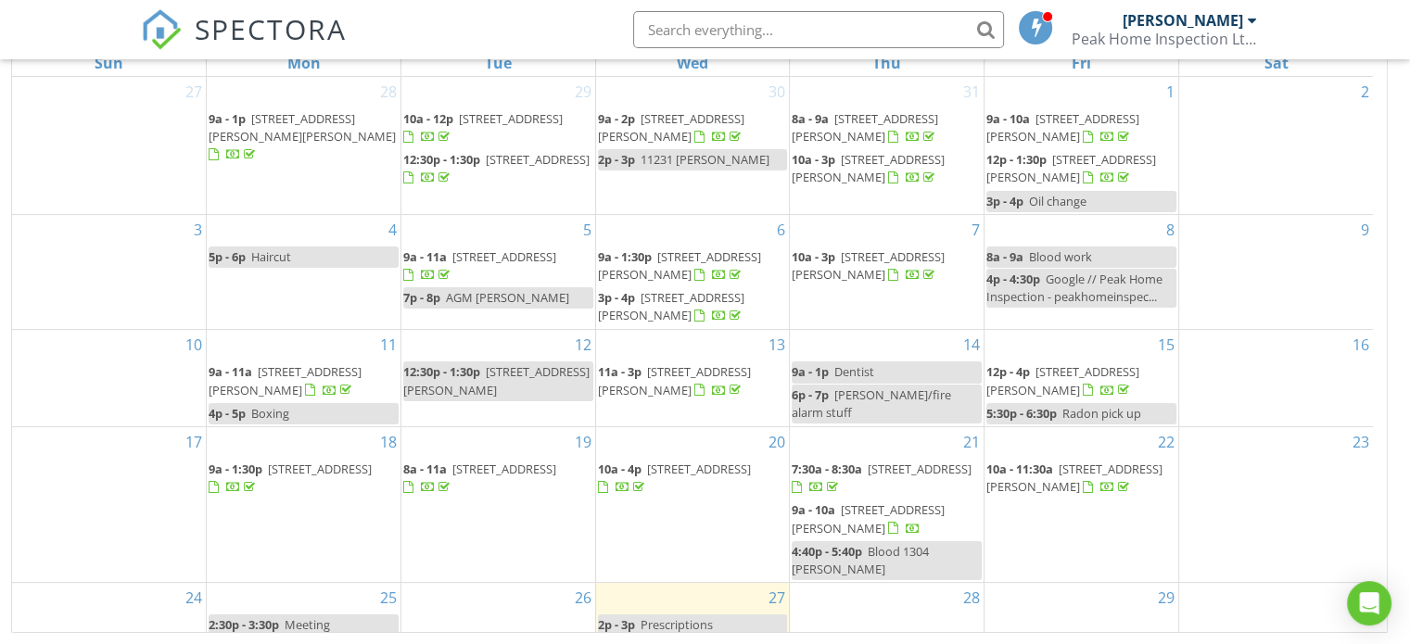
scroll to position [167, 0]
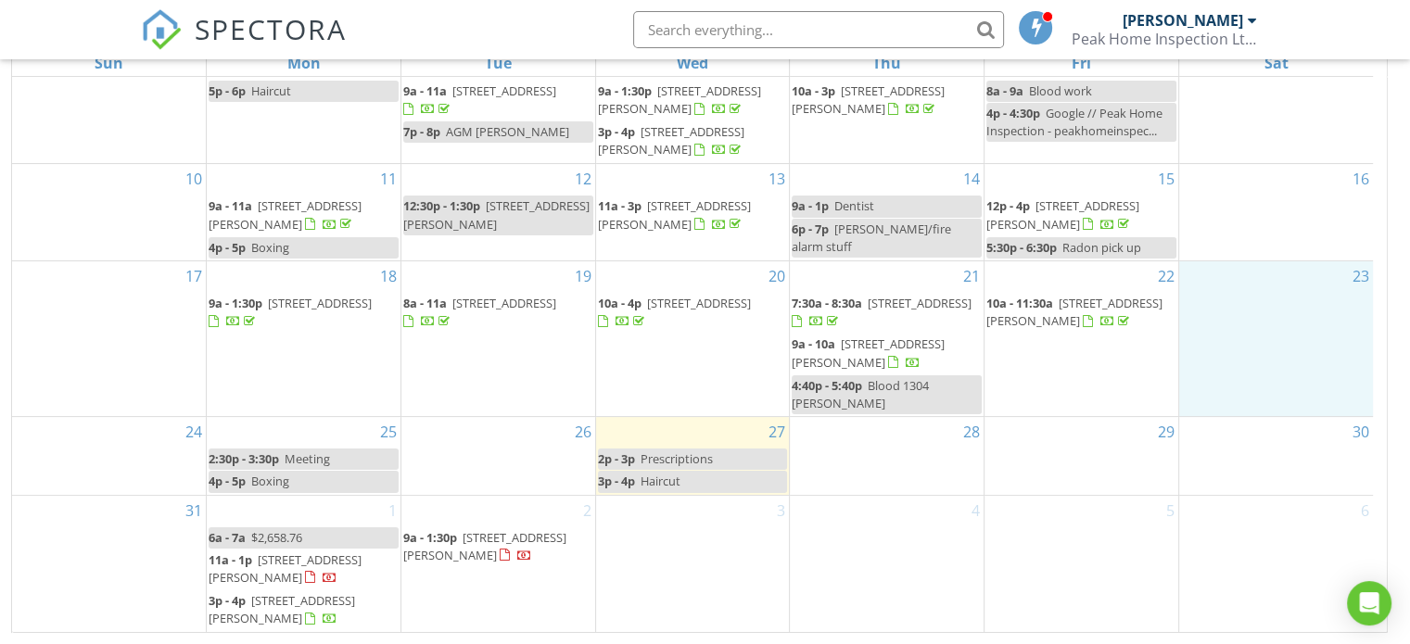
click at [1271, 386] on div "23" at bounding box center [1276, 338] width 194 height 155
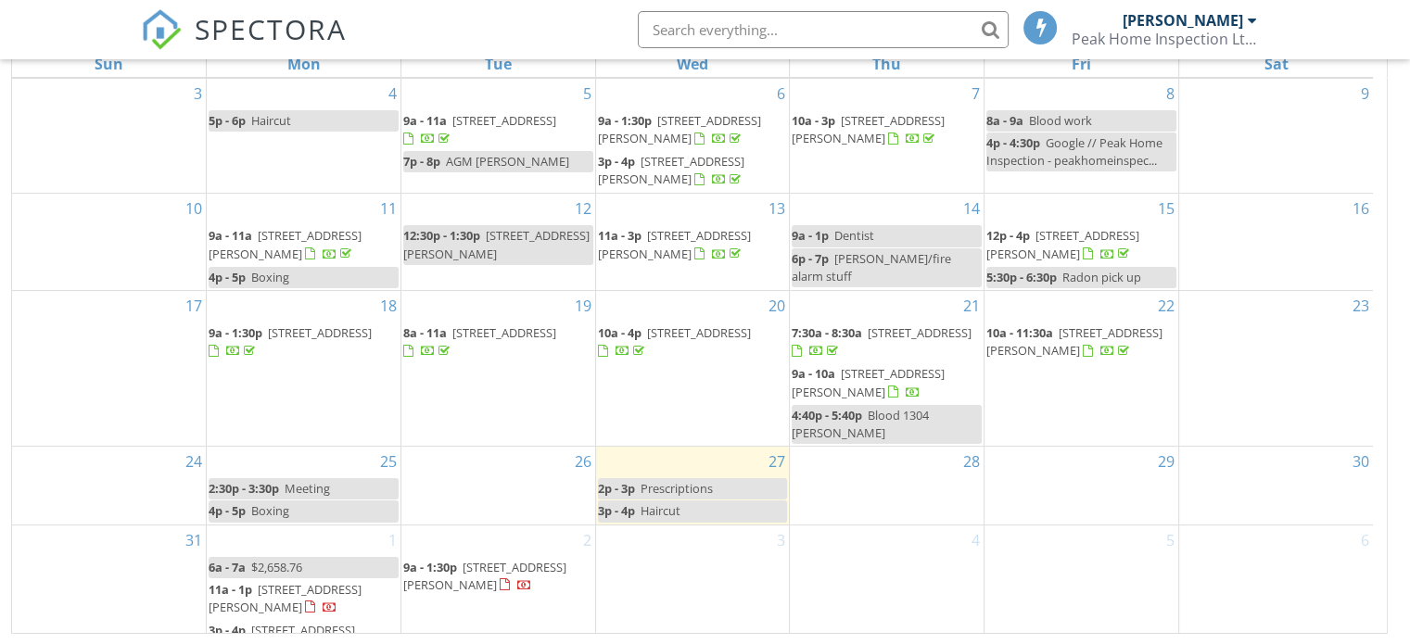
scroll to position [167, 0]
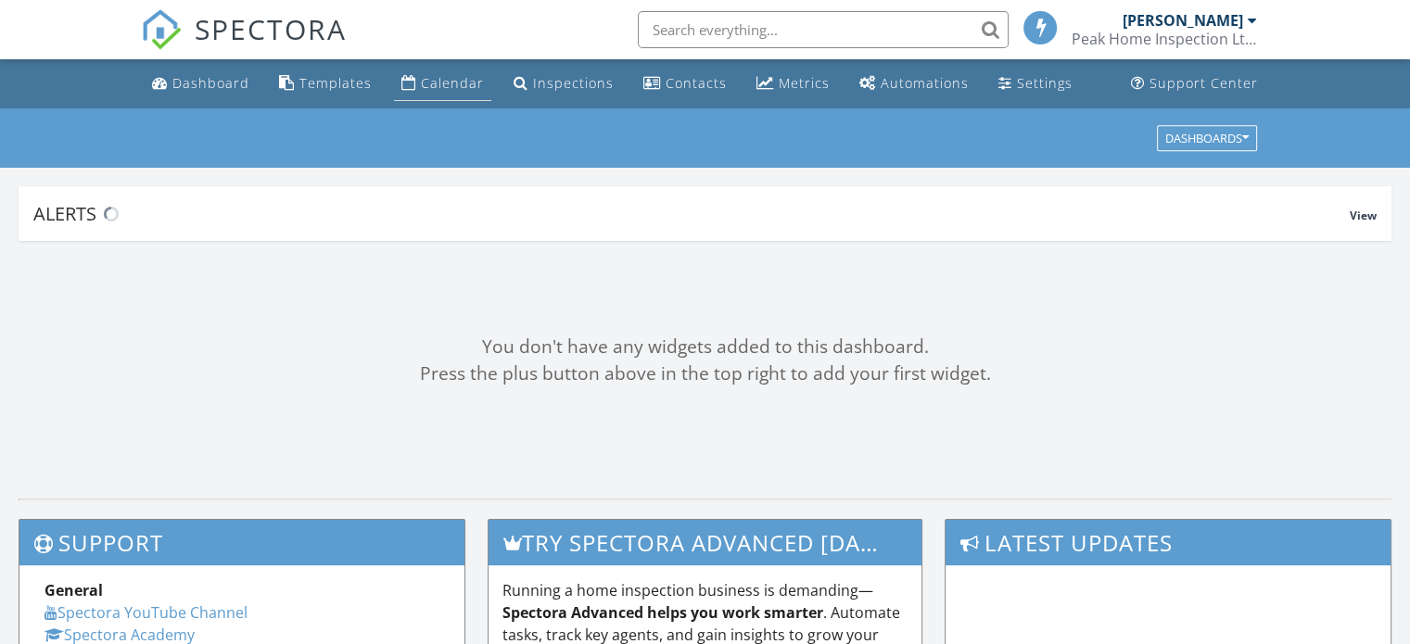
drag, startPoint x: 0, startPoint y: 0, endPoint x: 419, endPoint y: 87, distance: 427.8
click at [421, 87] on div "Calendar" at bounding box center [452, 83] width 63 height 18
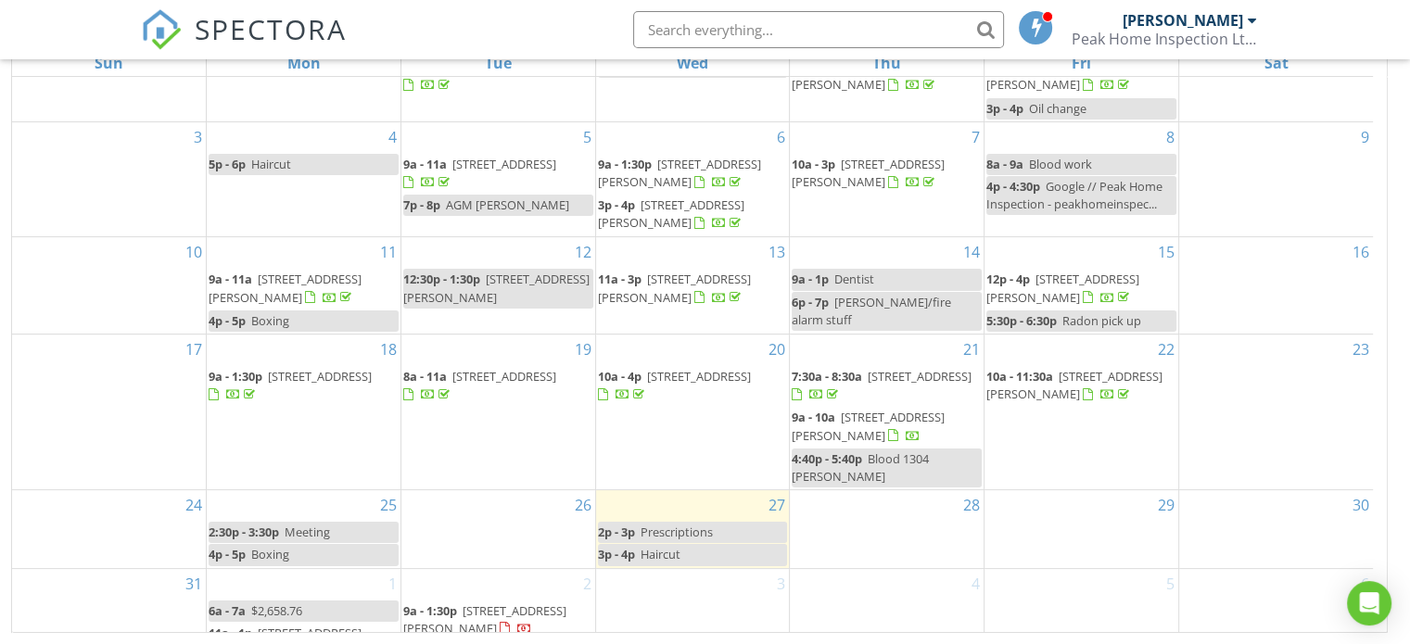
scroll to position [167, 0]
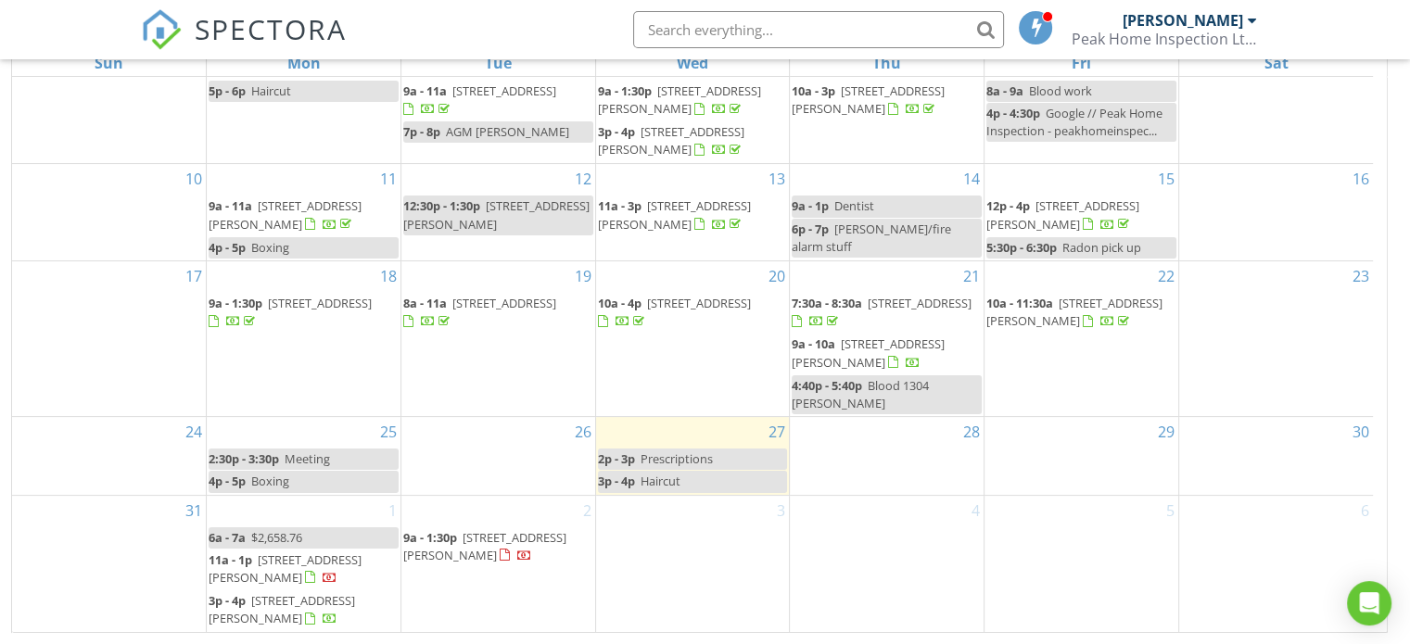
click at [320, 514] on div "1 6a - 7a $2,658.76 11a - 1p 2255 Atkinson St 507, Penticton V2A 8R4 3p - 4p 63…" at bounding box center [304, 564] width 194 height 137
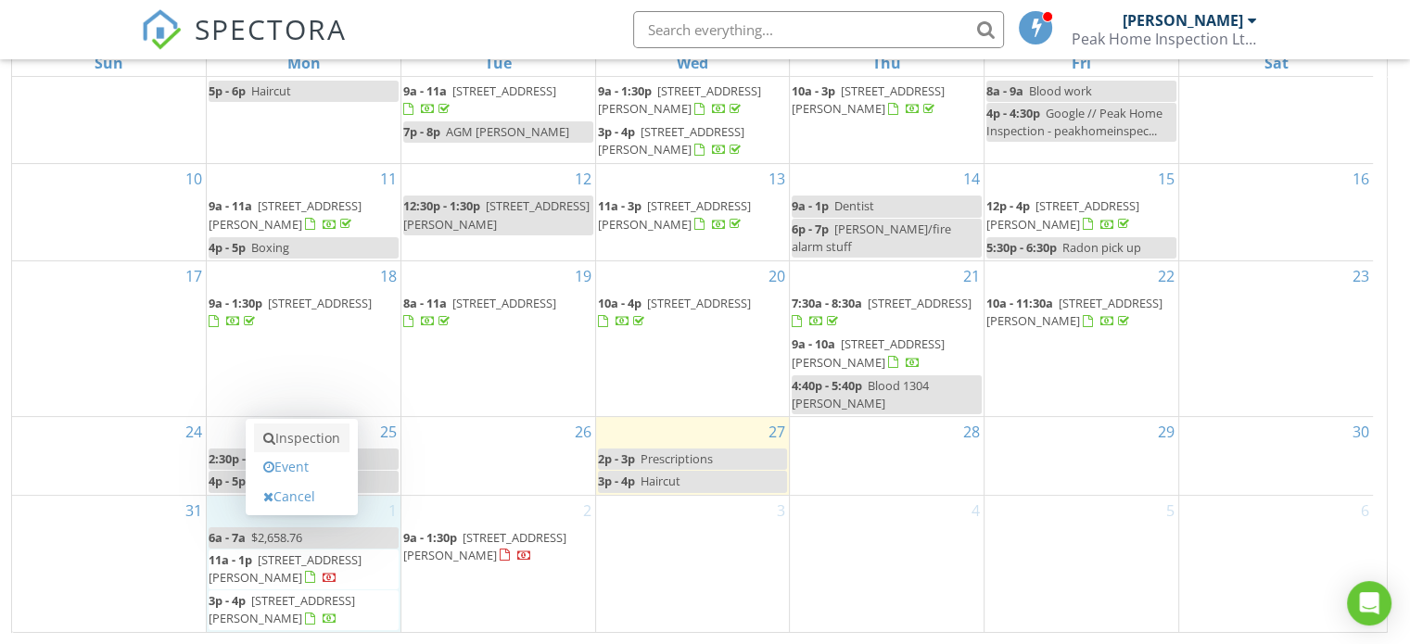
click at [319, 442] on link "Inspection" at bounding box center [301, 439] width 95 height 30
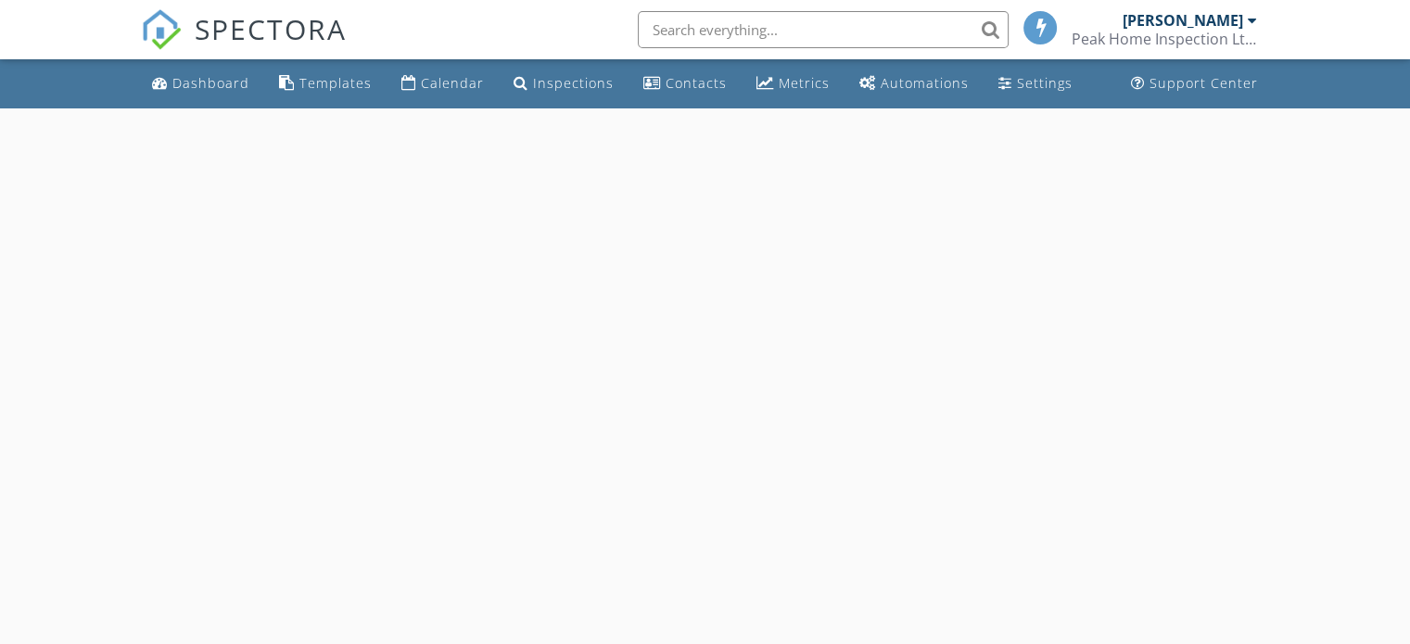
select select "8"
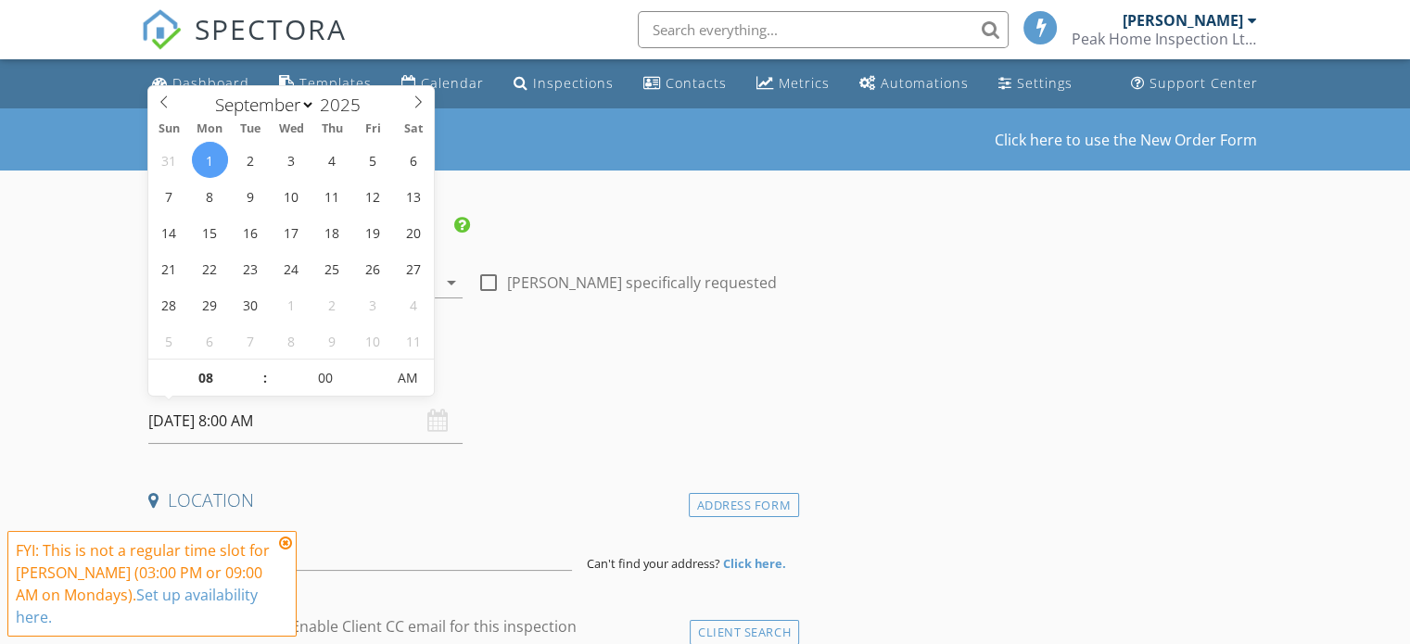
click at [330, 433] on input "[DATE] 8:00 AM" at bounding box center [305, 420] width 314 height 45
type input "09"
type input "[DATE] 9:00 AM"
click at [256, 367] on span at bounding box center [255, 369] width 13 height 19
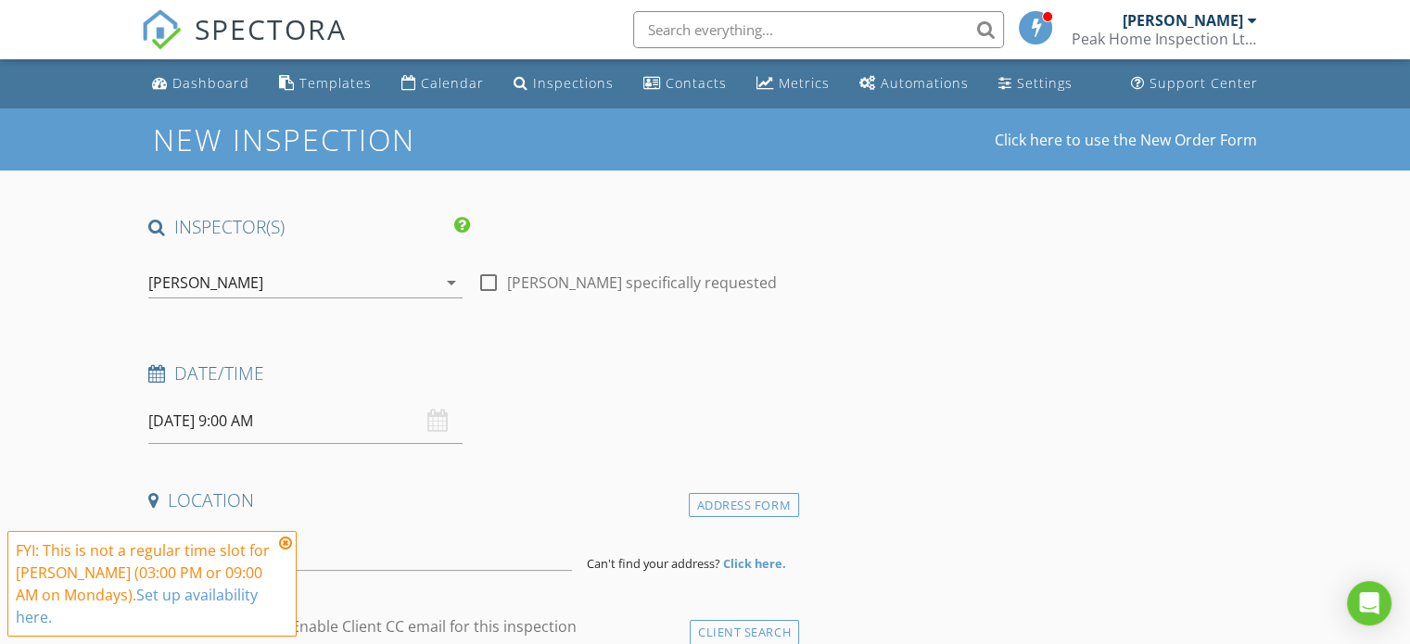
click at [286, 550] on icon at bounding box center [285, 543] width 13 height 15
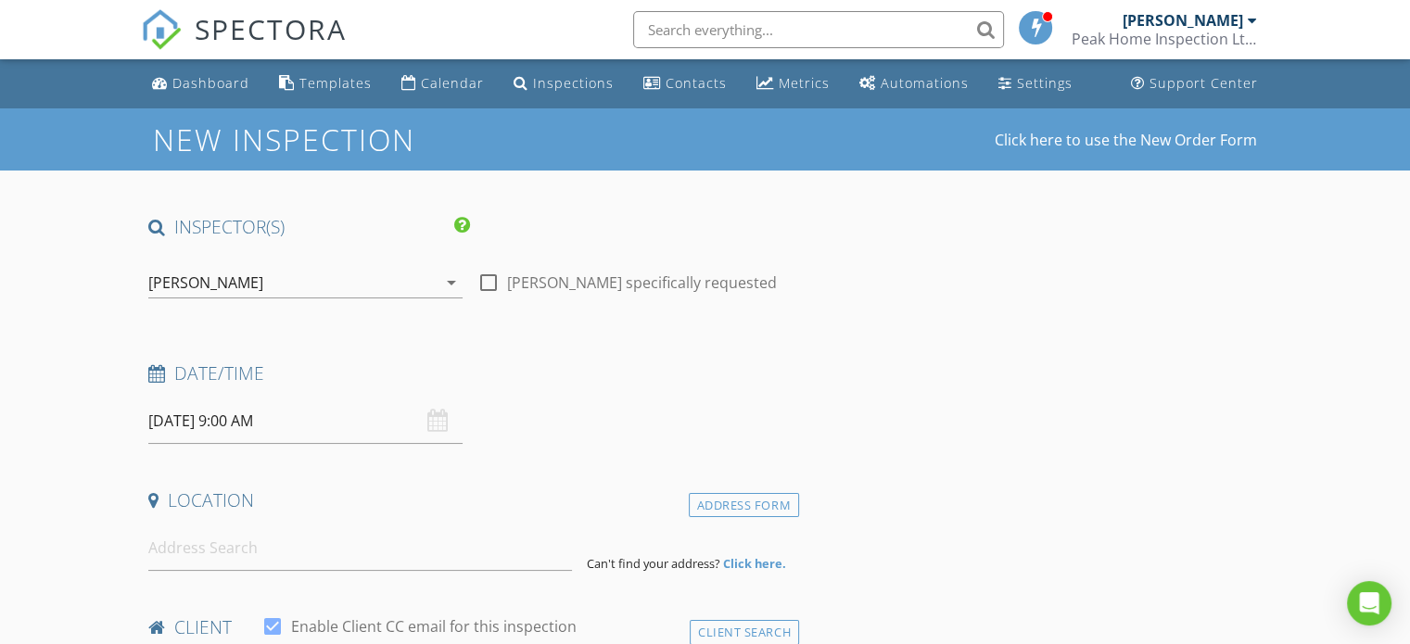
click at [308, 539] on input at bounding box center [360, 547] width 424 height 45
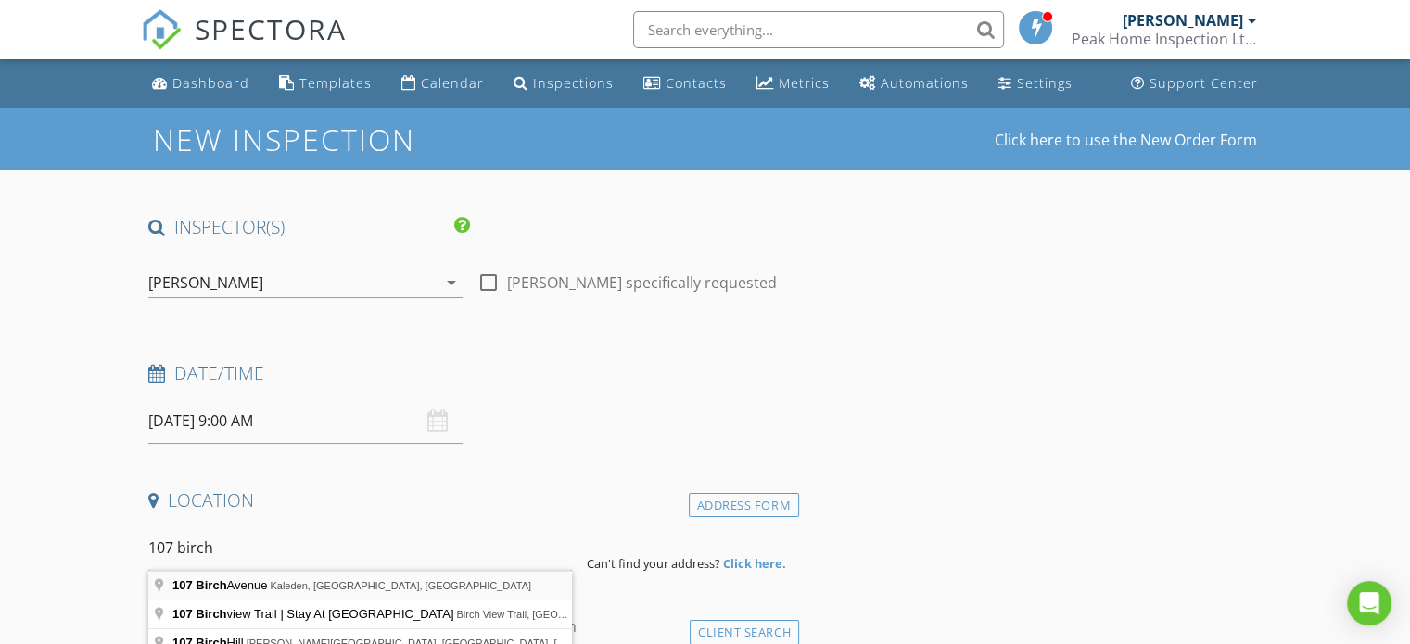
type input "107 Birch Avenue, Kaleden, BC, Canada"
drag, startPoint x: 354, startPoint y: 577, endPoint x: 346, endPoint y: 592, distance: 17.0
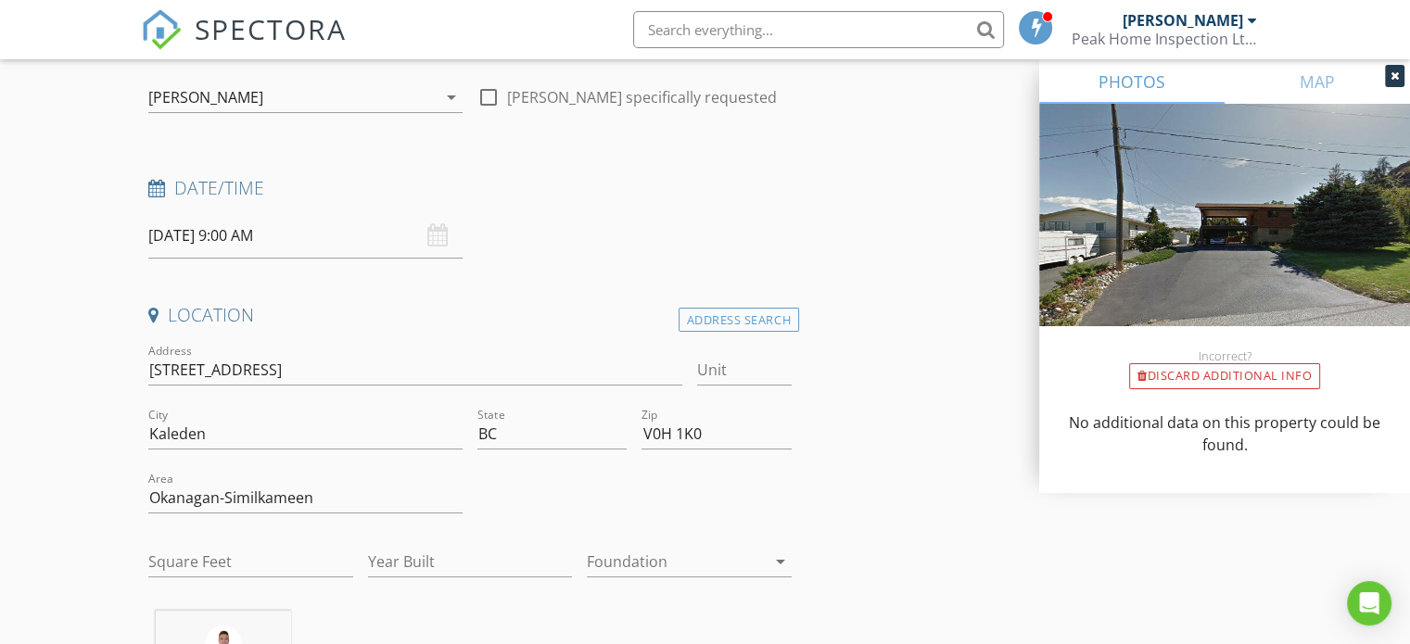
scroll to position [278, 0]
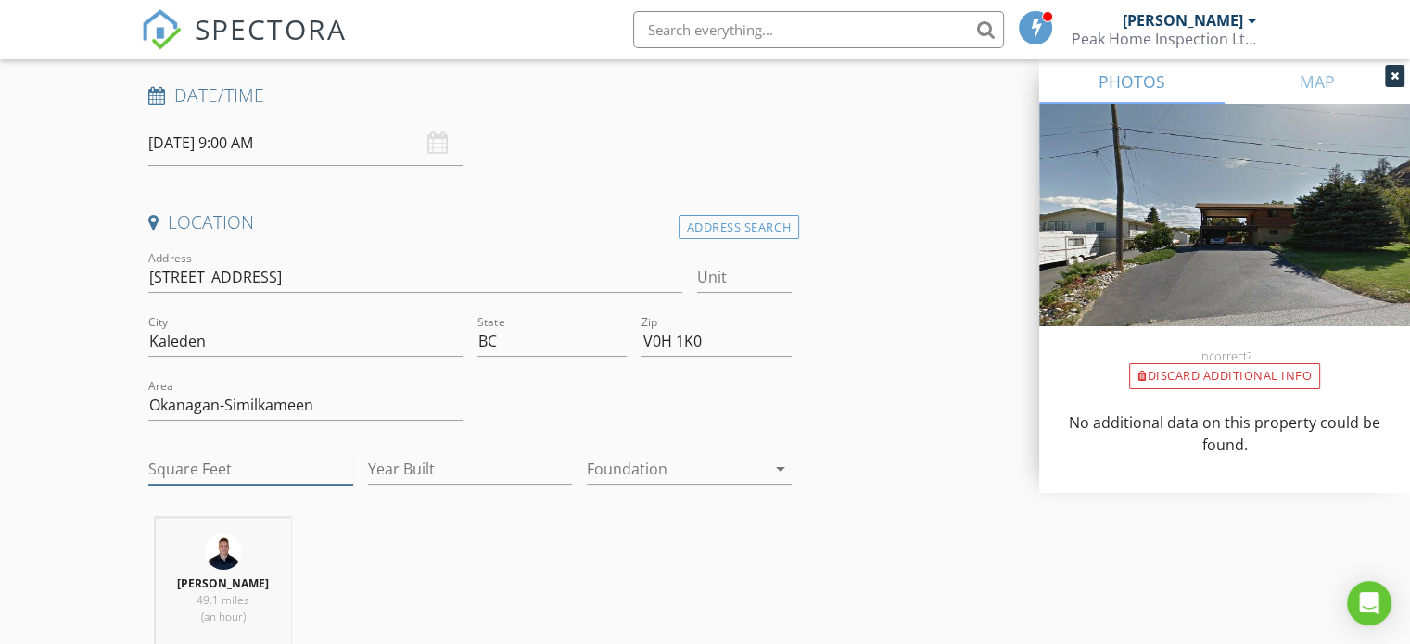
click at [250, 466] on input "Square Feet" at bounding box center [250, 469] width 205 height 31
type input "2200"
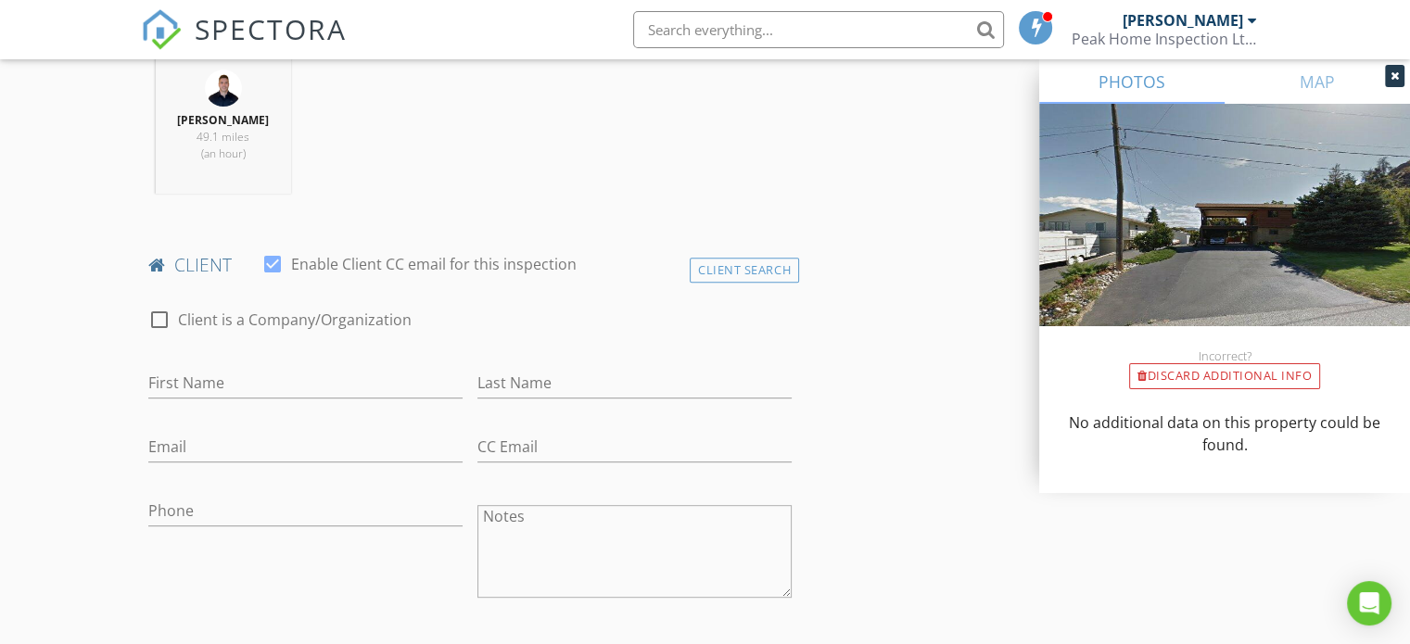
scroll to position [834, 0]
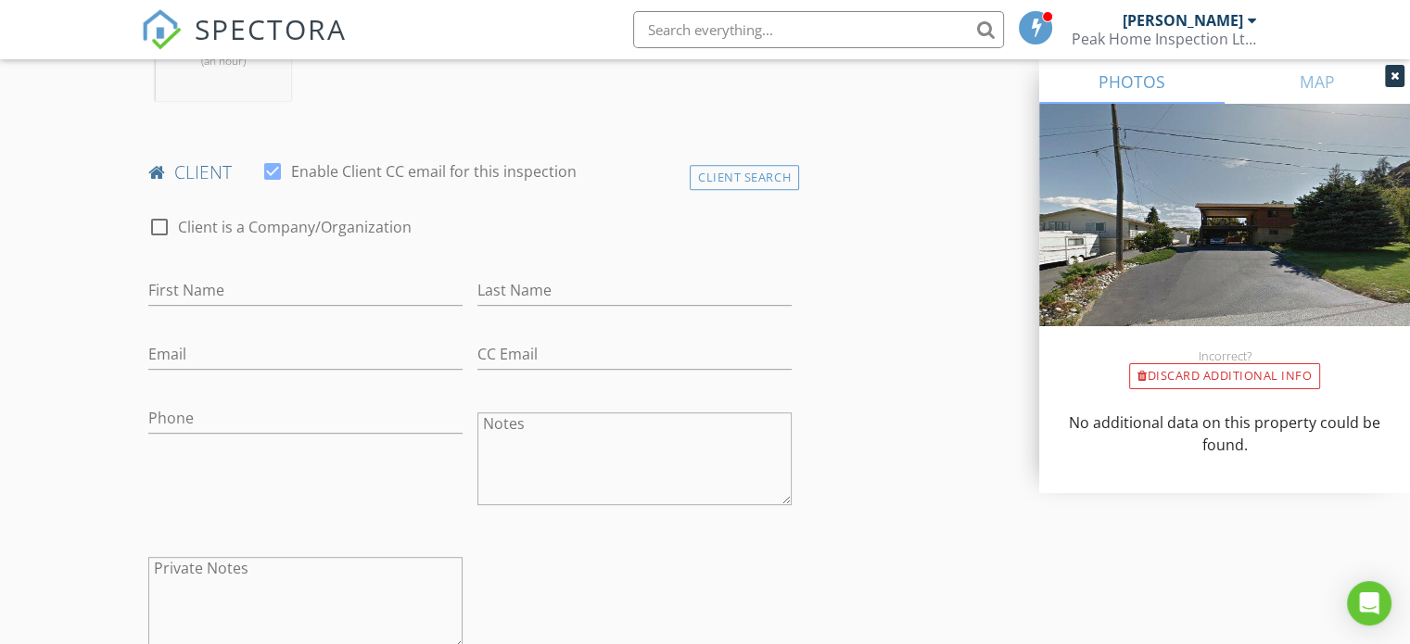
type input "1980"
click at [360, 284] on input "First Name" at bounding box center [305, 290] width 314 height 31
type input "Alois"
type input "Barmettler"
drag, startPoint x: 290, startPoint y: 334, endPoint x: 272, endPoint y: 363, distance: 34.5
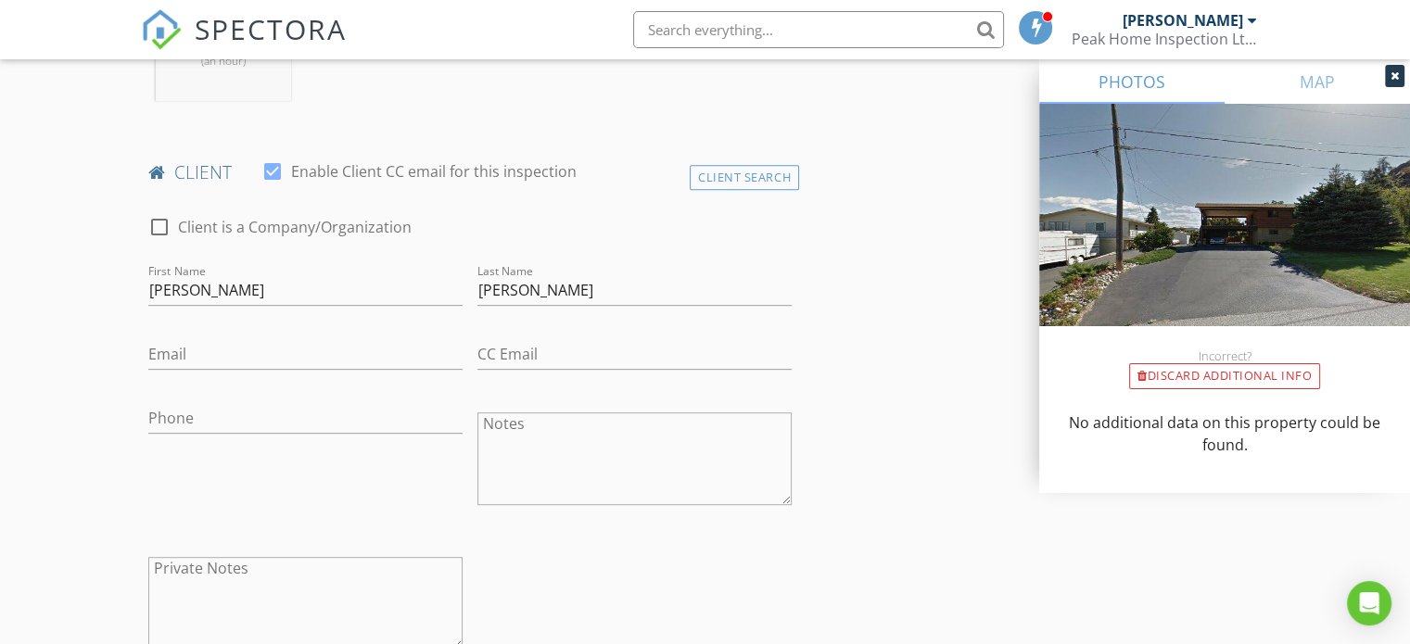
click at [281, 352] on div "Email" at bounding box center [305, 358] width 314 height 60
click at [243, 410] on input "Phone" at bounding box center [305, 418] width 314 height 31
click at [186, 355] on input "Email" at bounding box center [305, 354] width 314 height 31
type input "wbarmettler@gmail.com"
click at [322, 429] on input "Phone" at bounding box center [305, 418] width 314 height 31
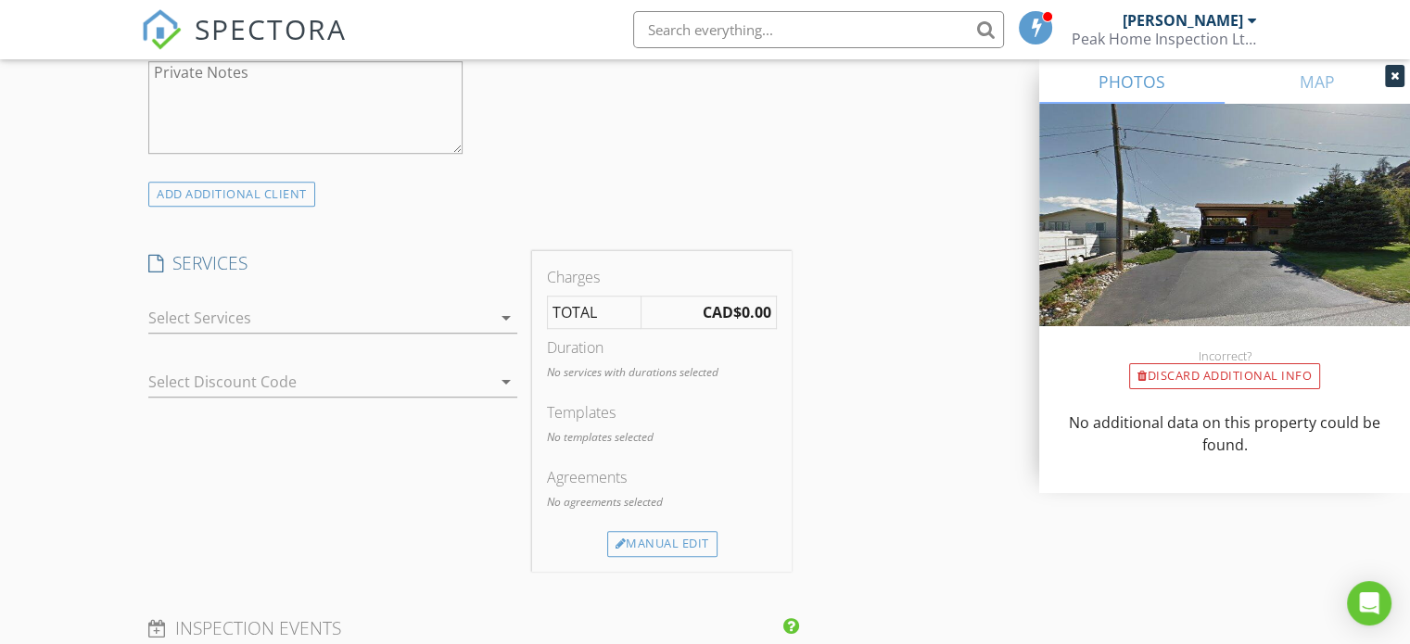
scroll to position [1483, 0]
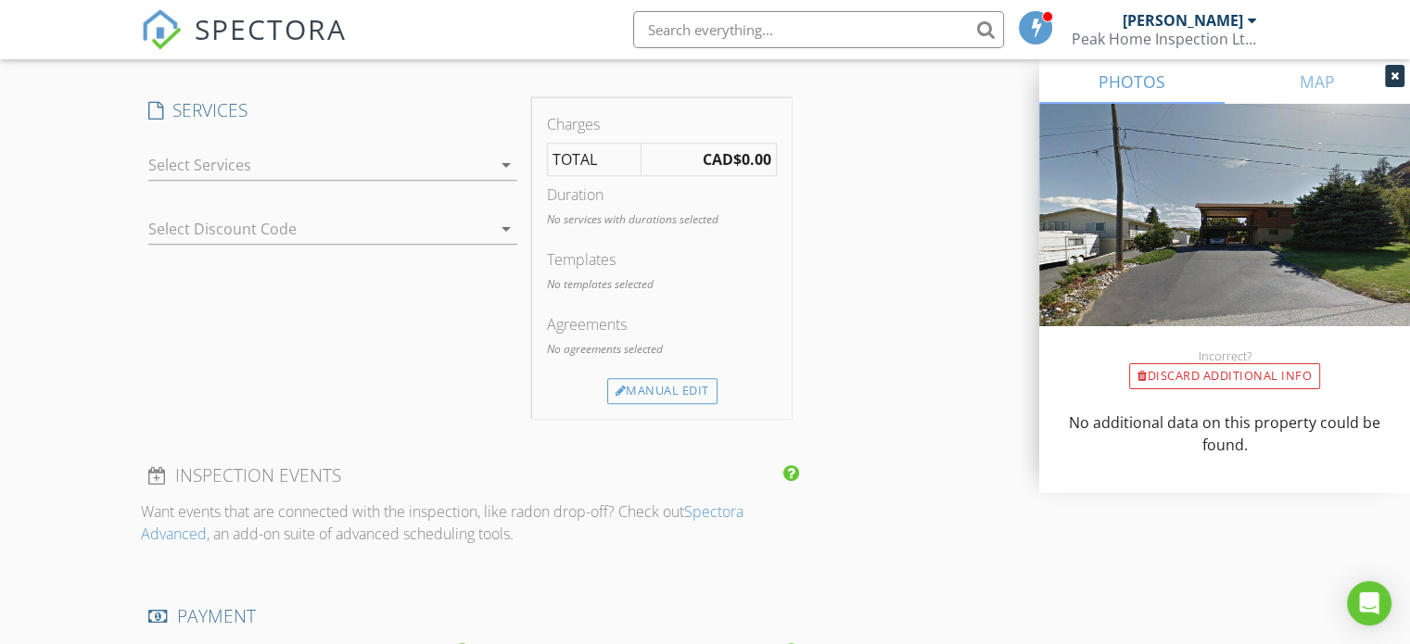
type input "250-497-8943"
click at [397, 160] on div at bounding box center [319, 165] width 343 height 30
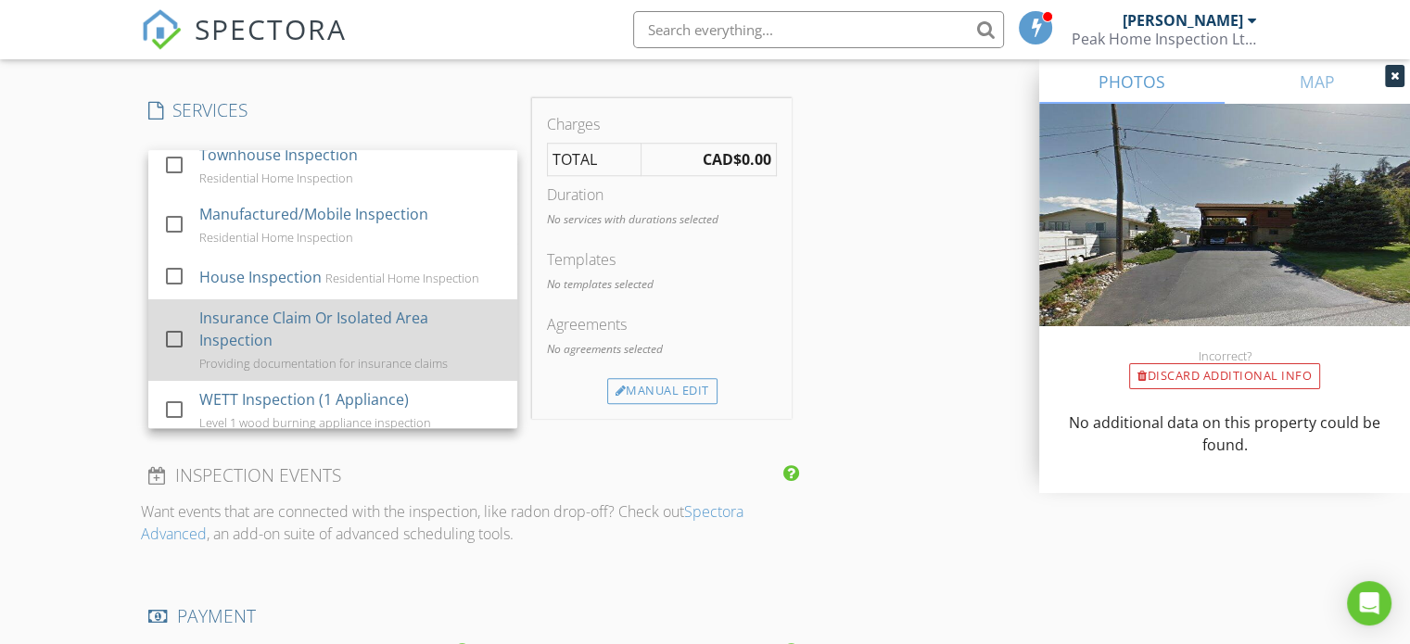
scroll to position [185, 0]
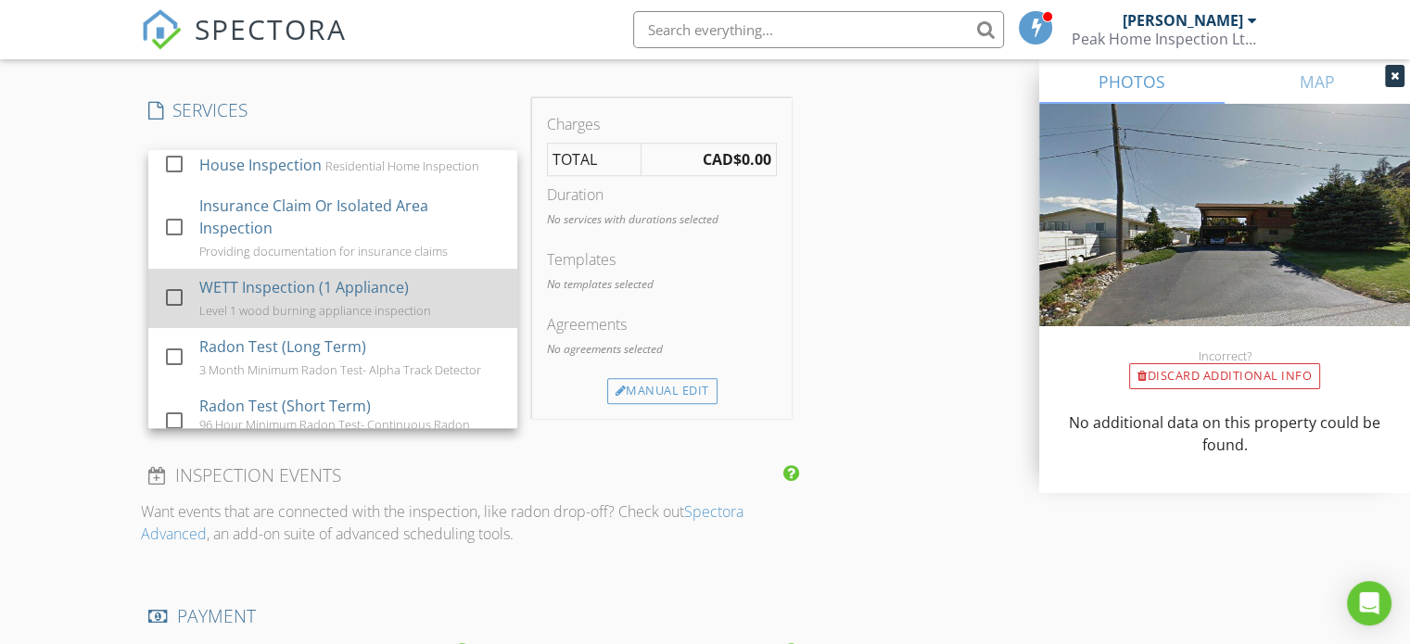
click at [336, 292] on div "WETT Inspection (1 Appliance)" at bounding box center [303, 287] width 209 height 22
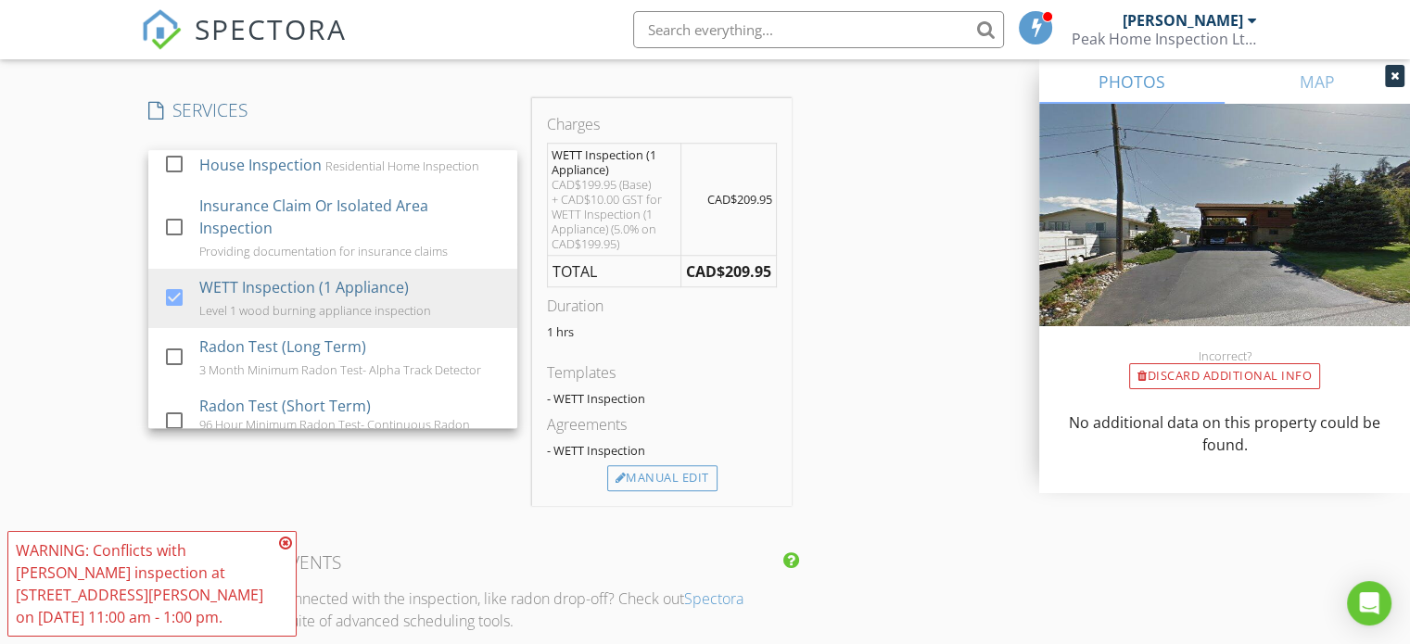
click at [908, 361] on div "INSPECTOR(S) check_box Ben Hall PRIMARY Ben Hall arrow_drop_down check_box_outl…" at bounding box center [705, 359] width 1128 height 3254
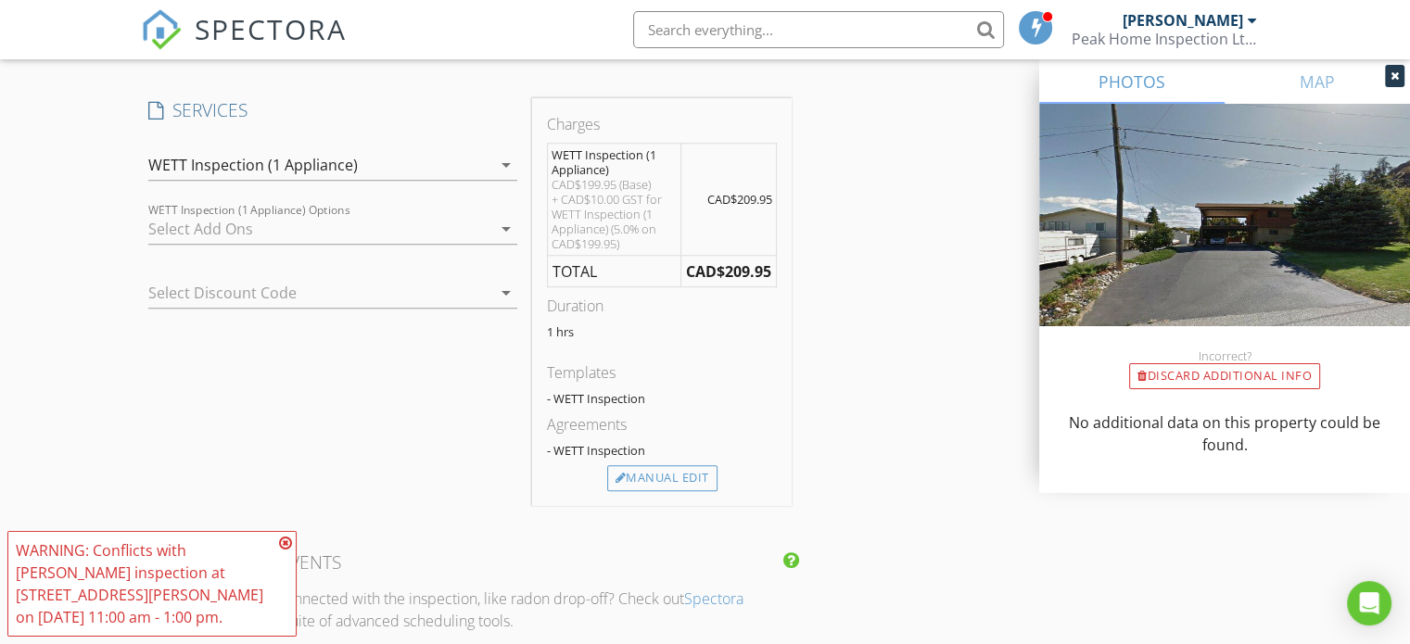
click at [289, 550] on icon at bounding box center [285, 543] width 13 height 15
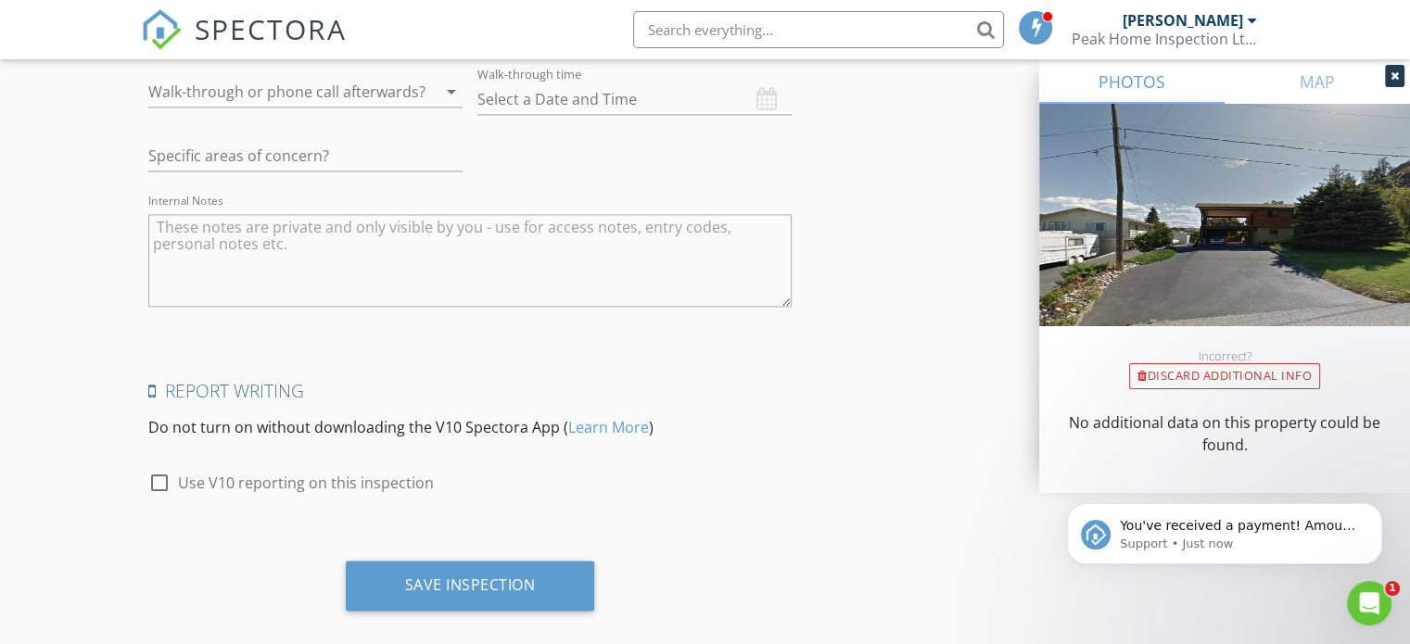
scroll to position [2864, 0]
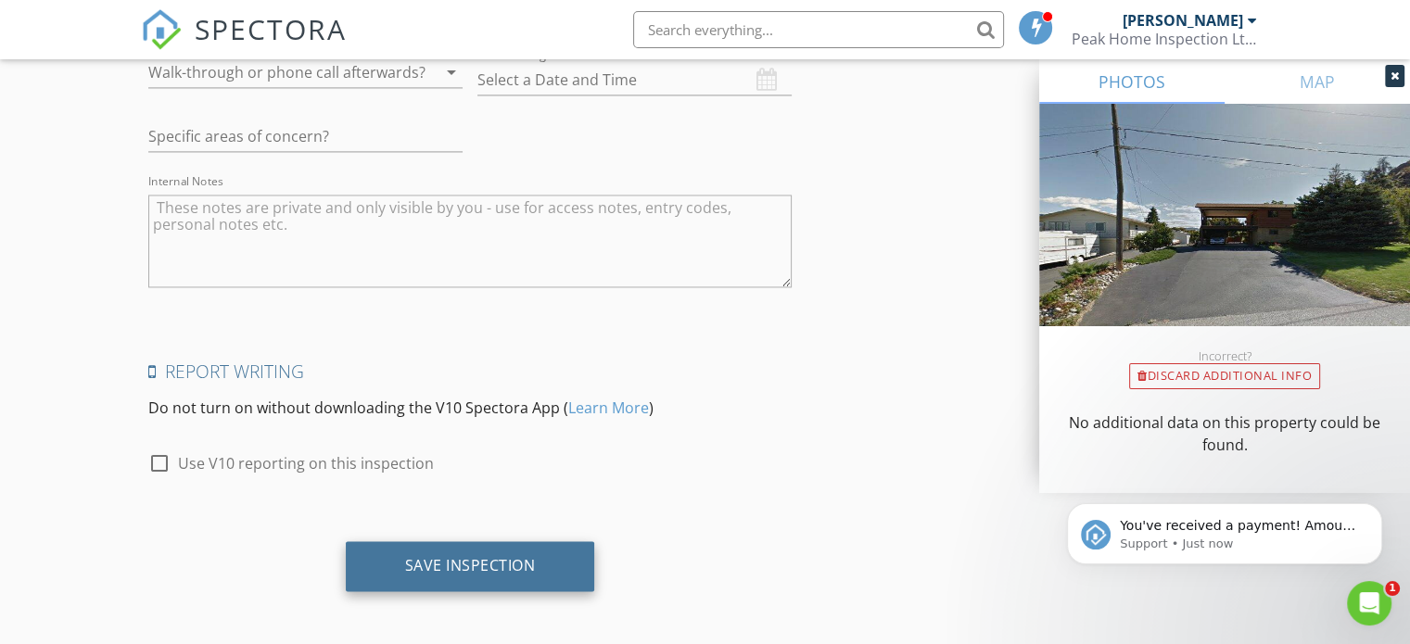
click at [540, 568] on div "Save Inspection" at bounding box center [470, 566] width 249 height 50
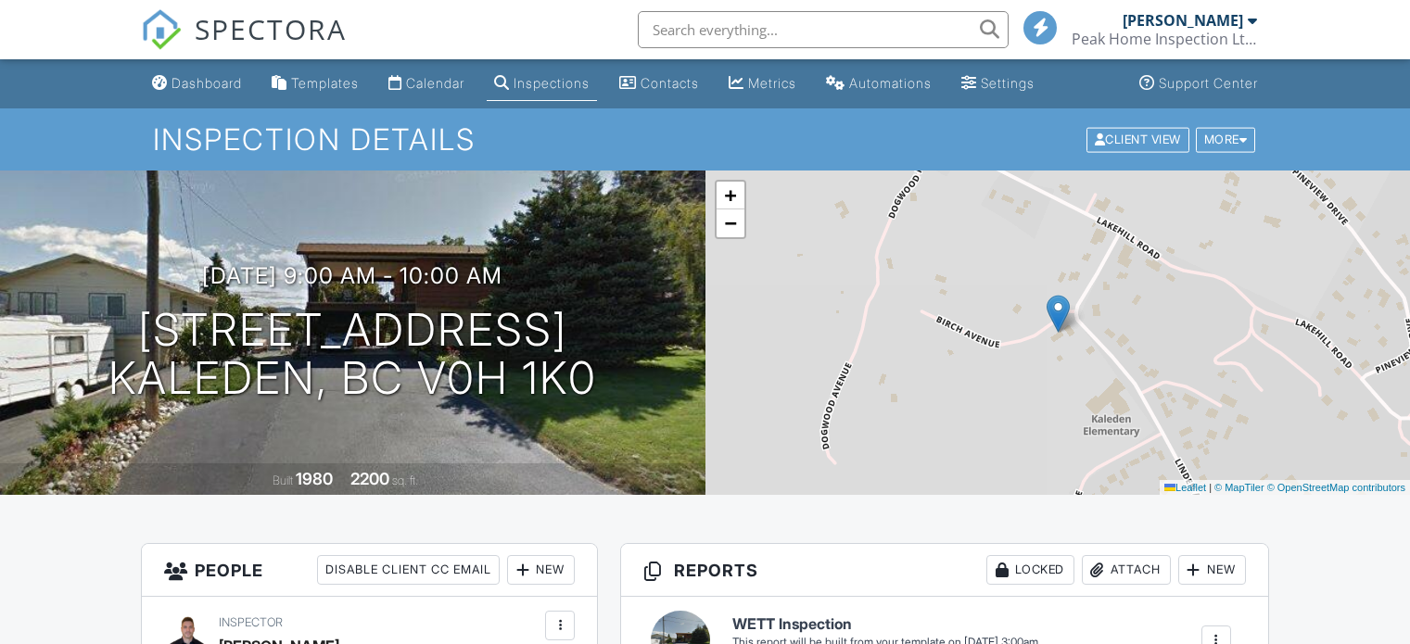
click at [459, 90] on div "Calendar" at bounding box center [435, 83] width 58 height 16
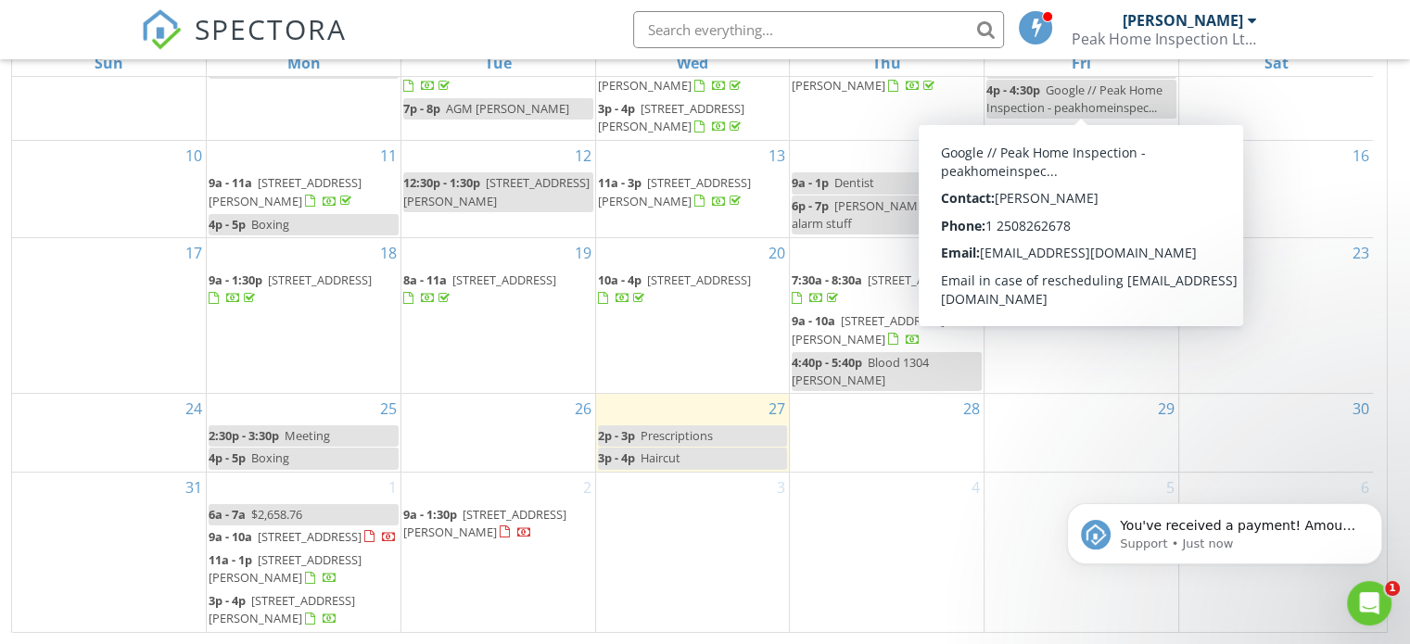
click at [1214, 537] on p "Support • Just now" at bounding box center [1238, 544] width 239 height 17
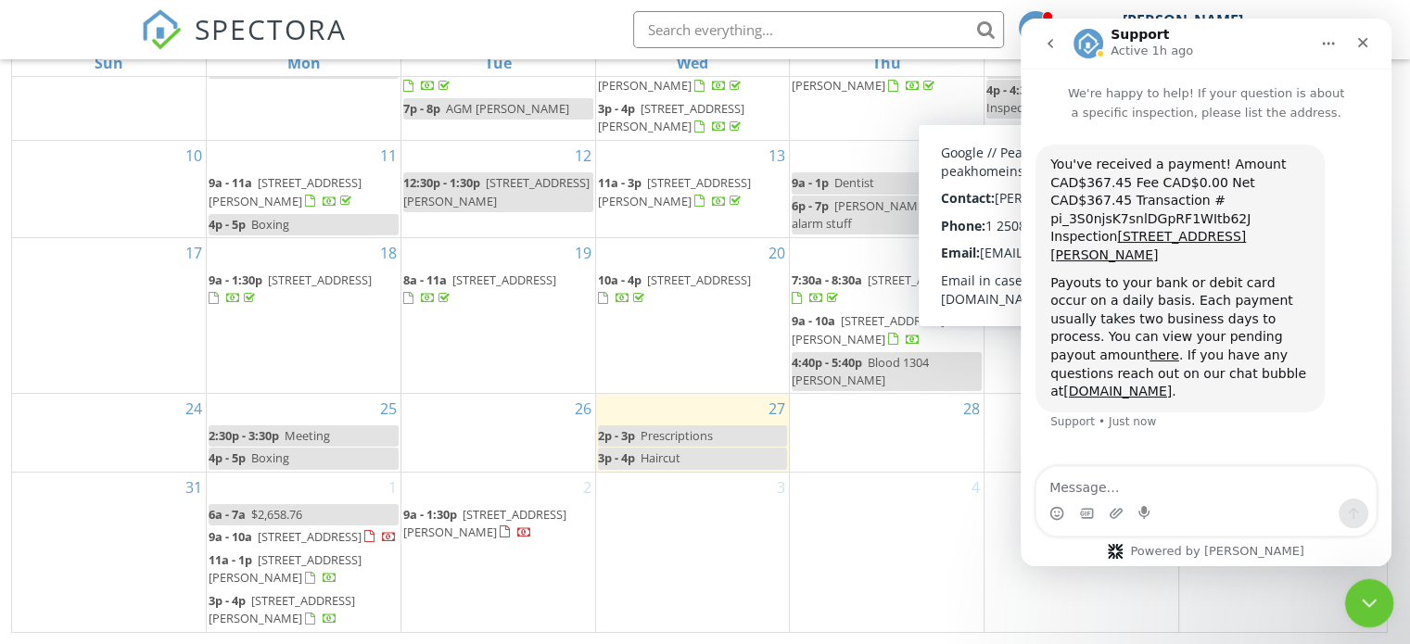
click at [1371, 609] on icon "Close Intercom Messenger" at bounding box center [1366, 600] width 22 height 22
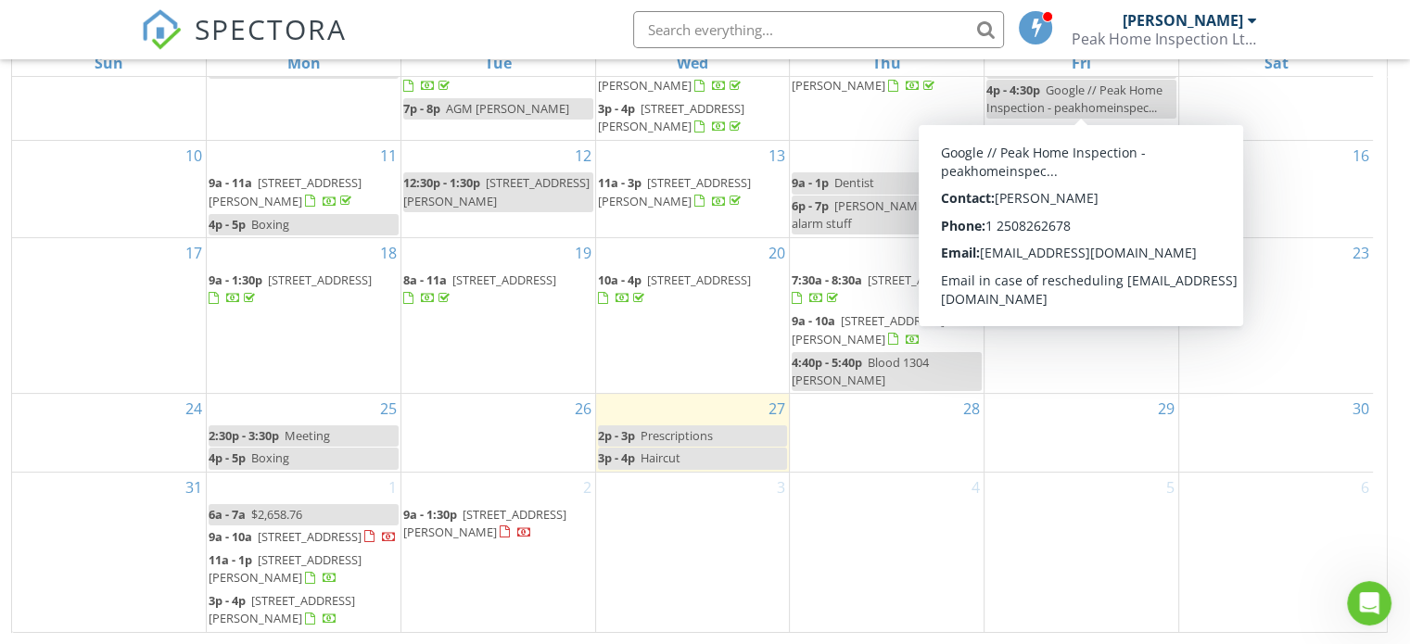
click at [1400, 522] on div "New Calendar View [DATE] [DATE] list day week cal wk 4 wk month Sun Mon Tue Wed…" at bounding box center [705, 284] width 1410 height 720
